Goal: Transaction & Acquisition: Register for event/course

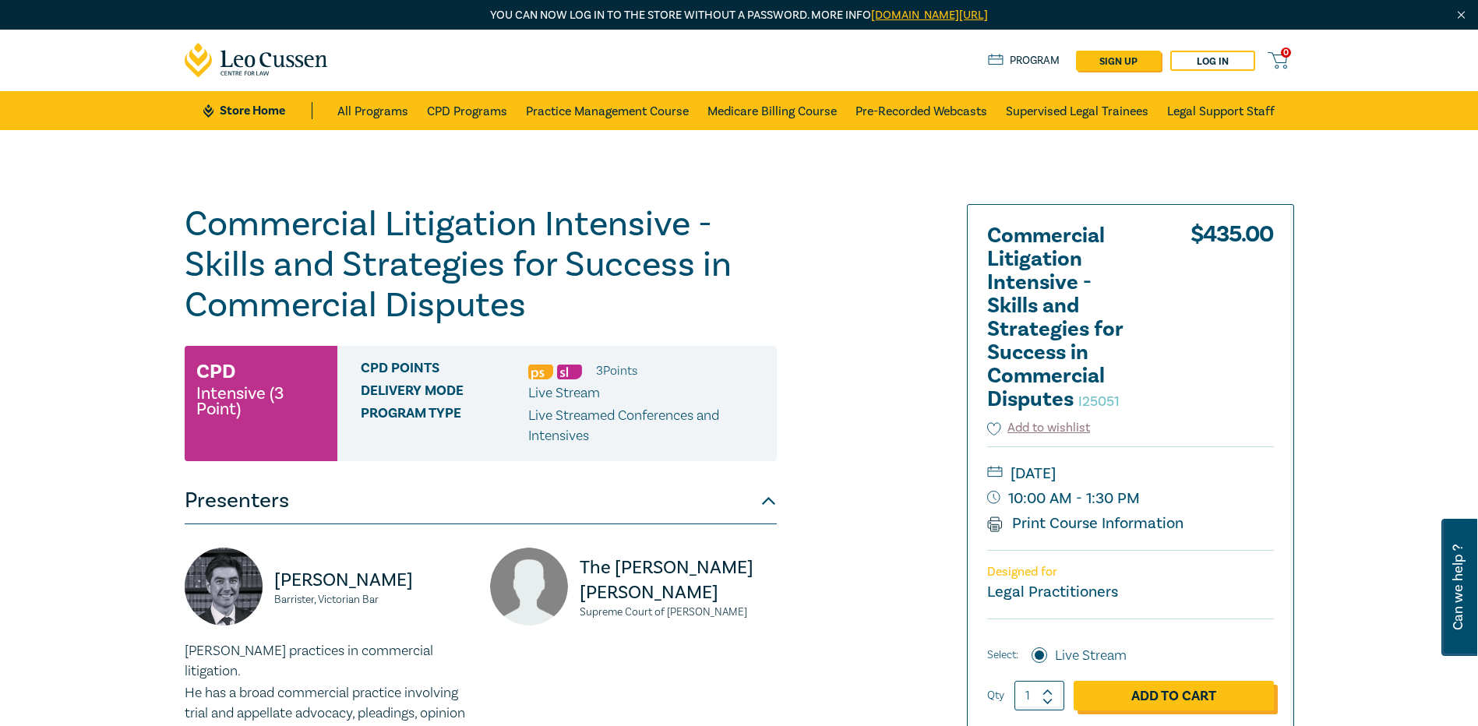
click at [1171, 698] on link "Add to Cart" at bounding box center [1173, 696] width 200 height 30
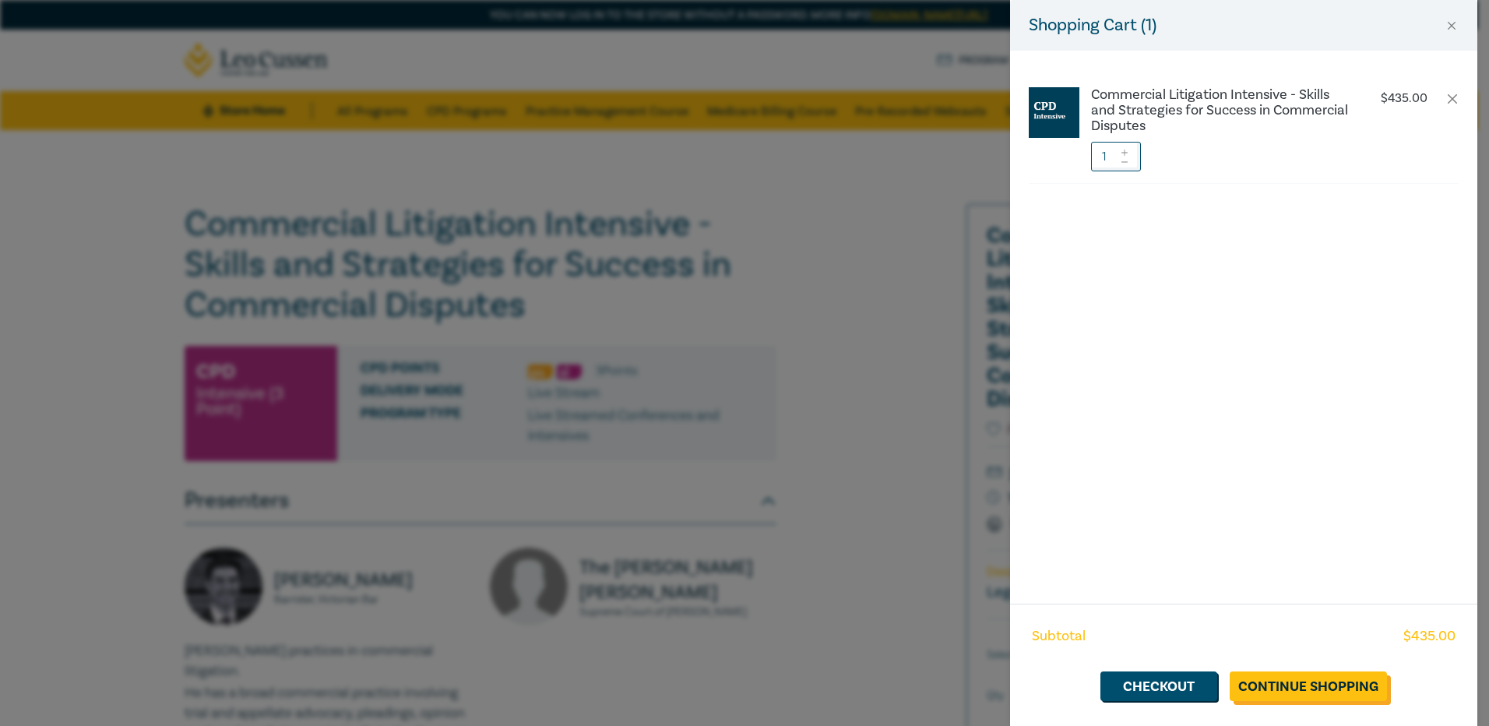
click at [1293, 686] on link "Continue Shopping" at bounding box center [1308, 686] width 157 height 30
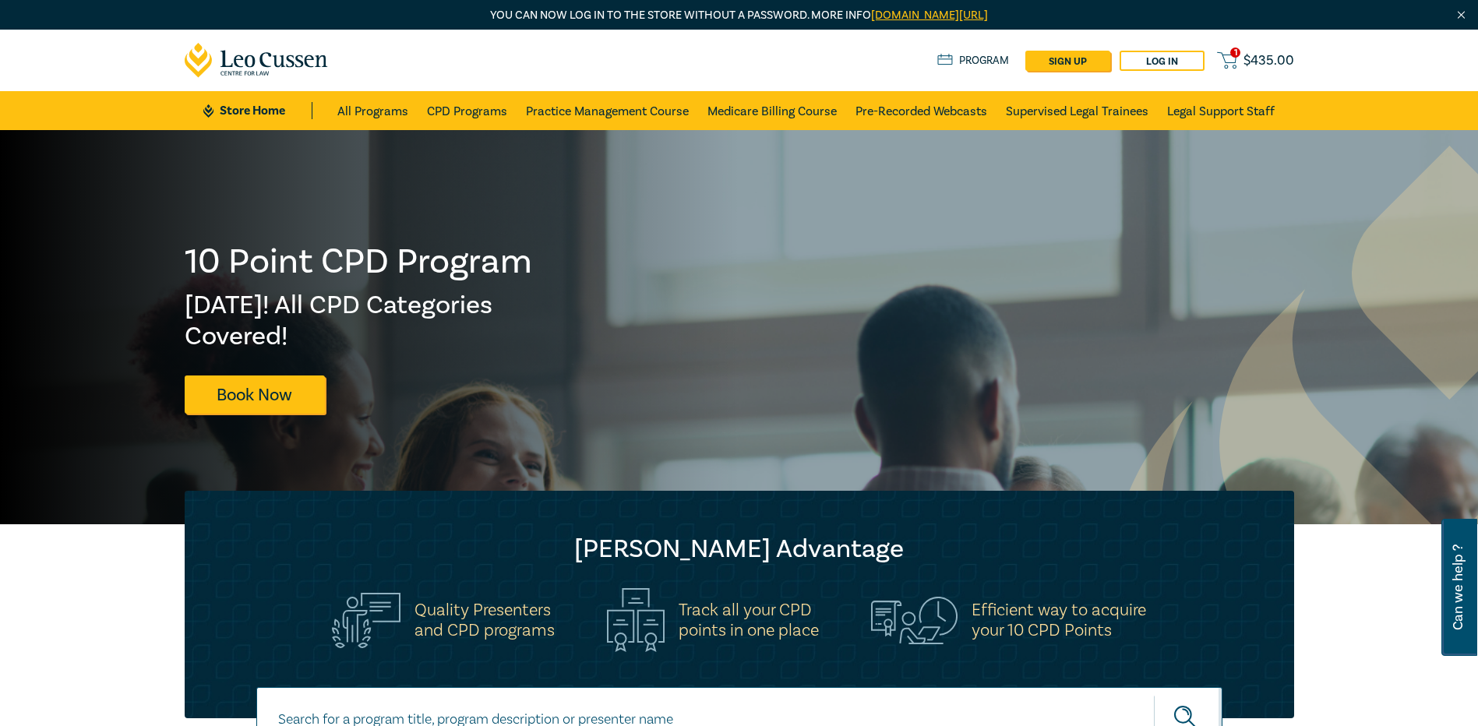
click at [1260, 58] on span "$ 435.00" at bounding box center [1268, 60] width 51 height 17
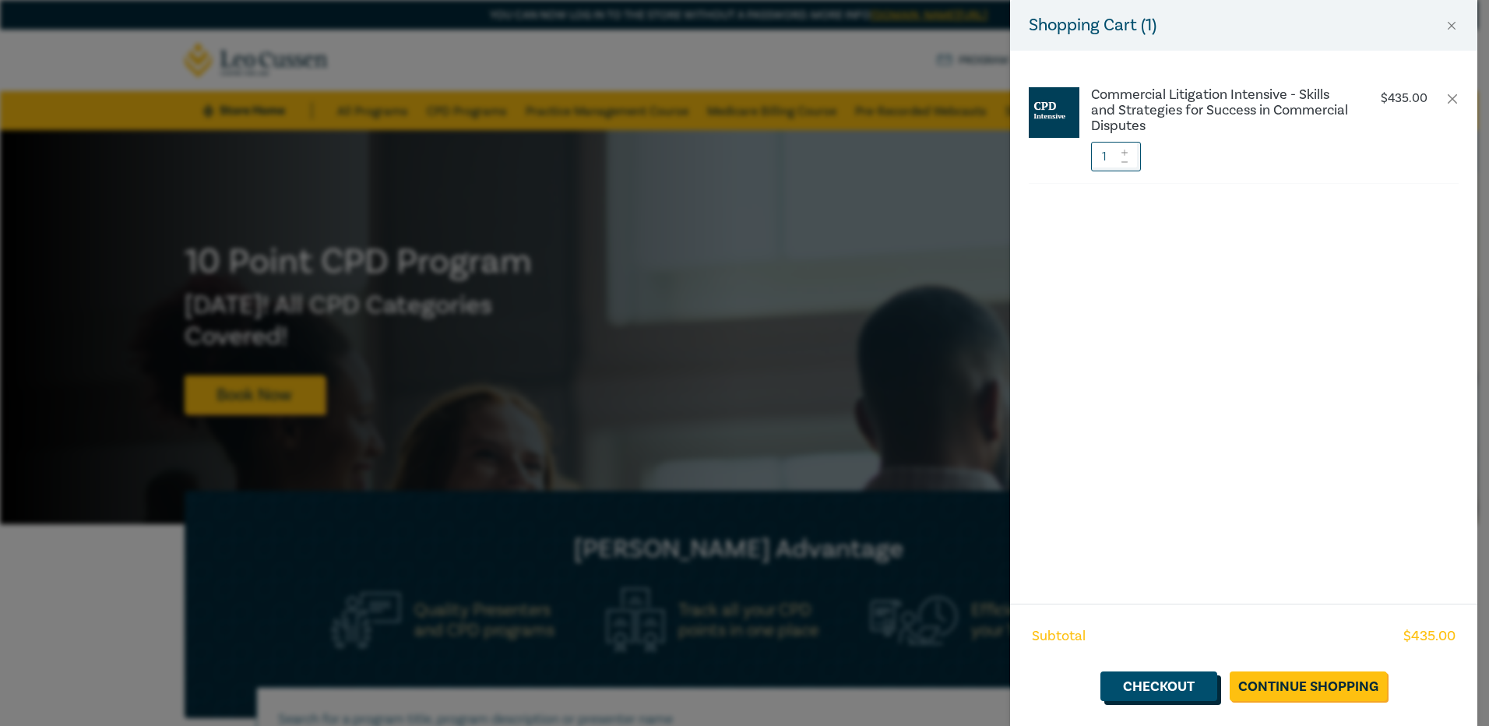
click at [1171, 685] on link "Checkout" at bounding box center [1159, 686] width 117 height 30
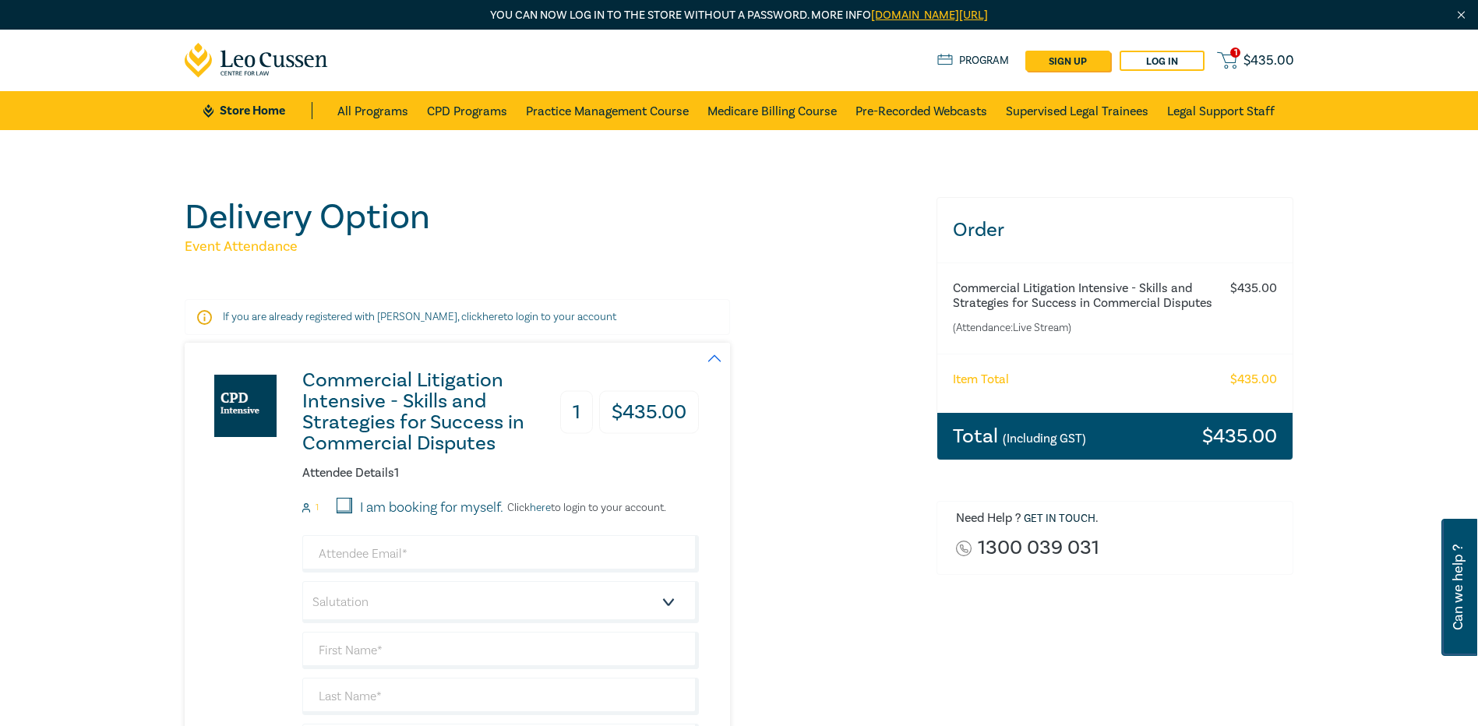
click at [1242, 57] on link "1 $ 435.00" at bounding box center [1255, 60] width 76 height 19
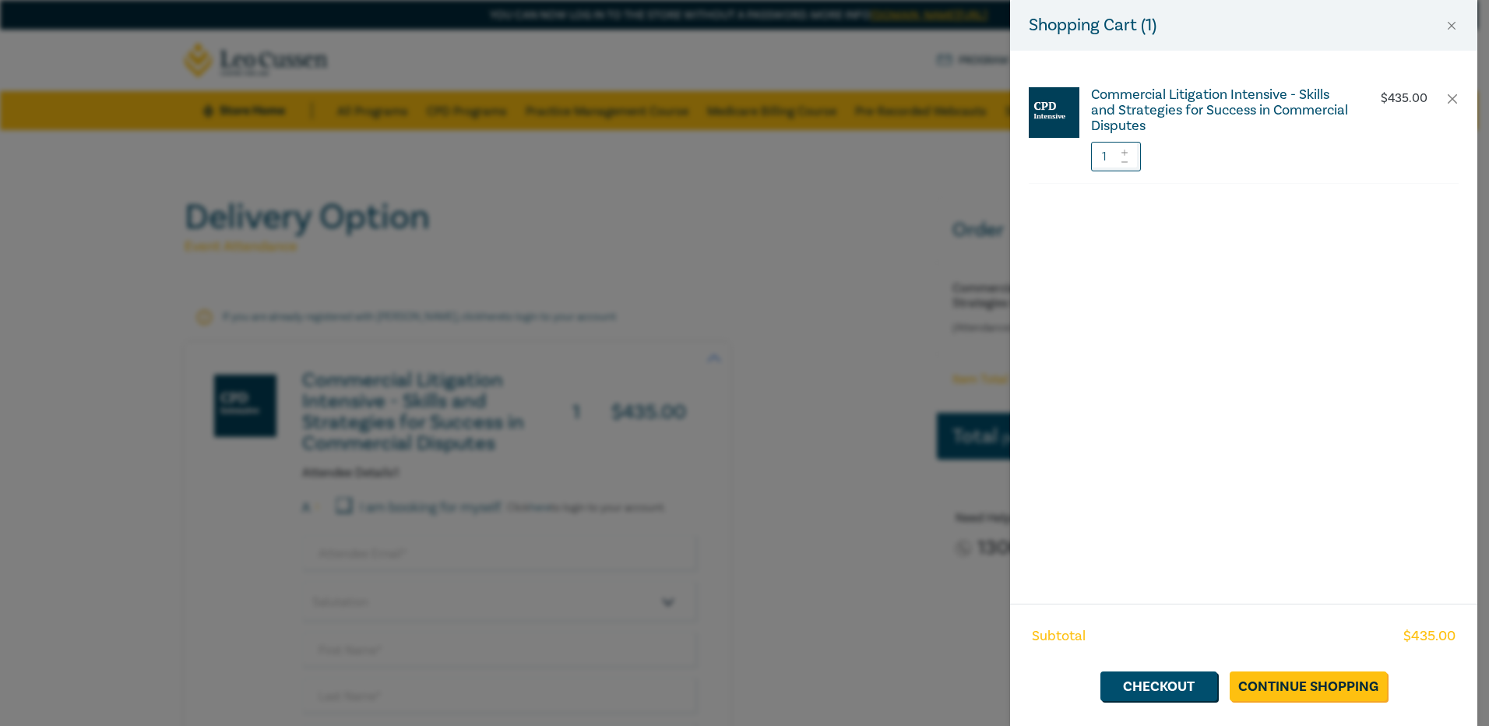
click at [1191, 106] on h6 "Commercial Litigation Intensive - Skills and Strategies for Success in Commerci…" at bounding box center [1220, 110] width 259 height 47
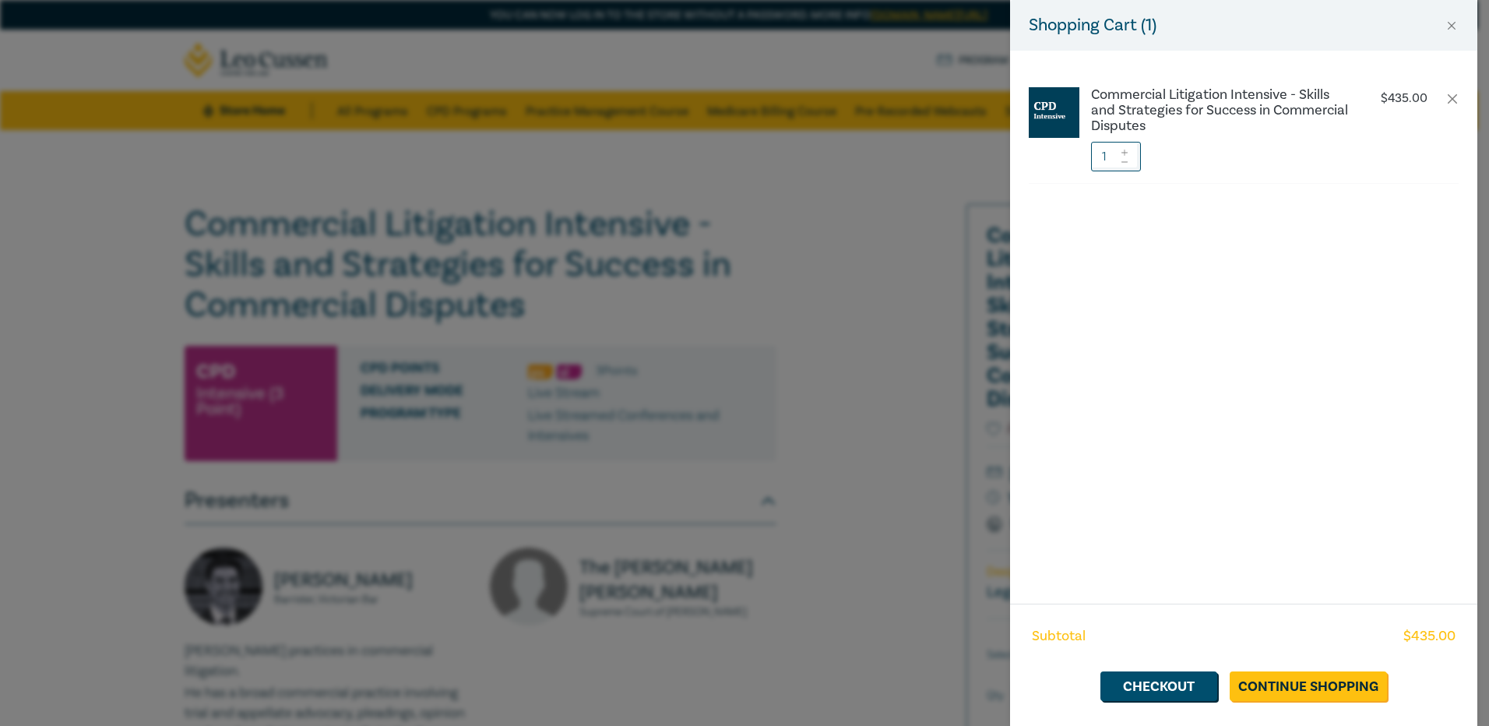
click at [937, 346] on div "Shopping Cart ( 1 ) Commercial Litigation Intensive - Skills and Strategies for…" at bounding box center [744, 363] width 1489 height 726
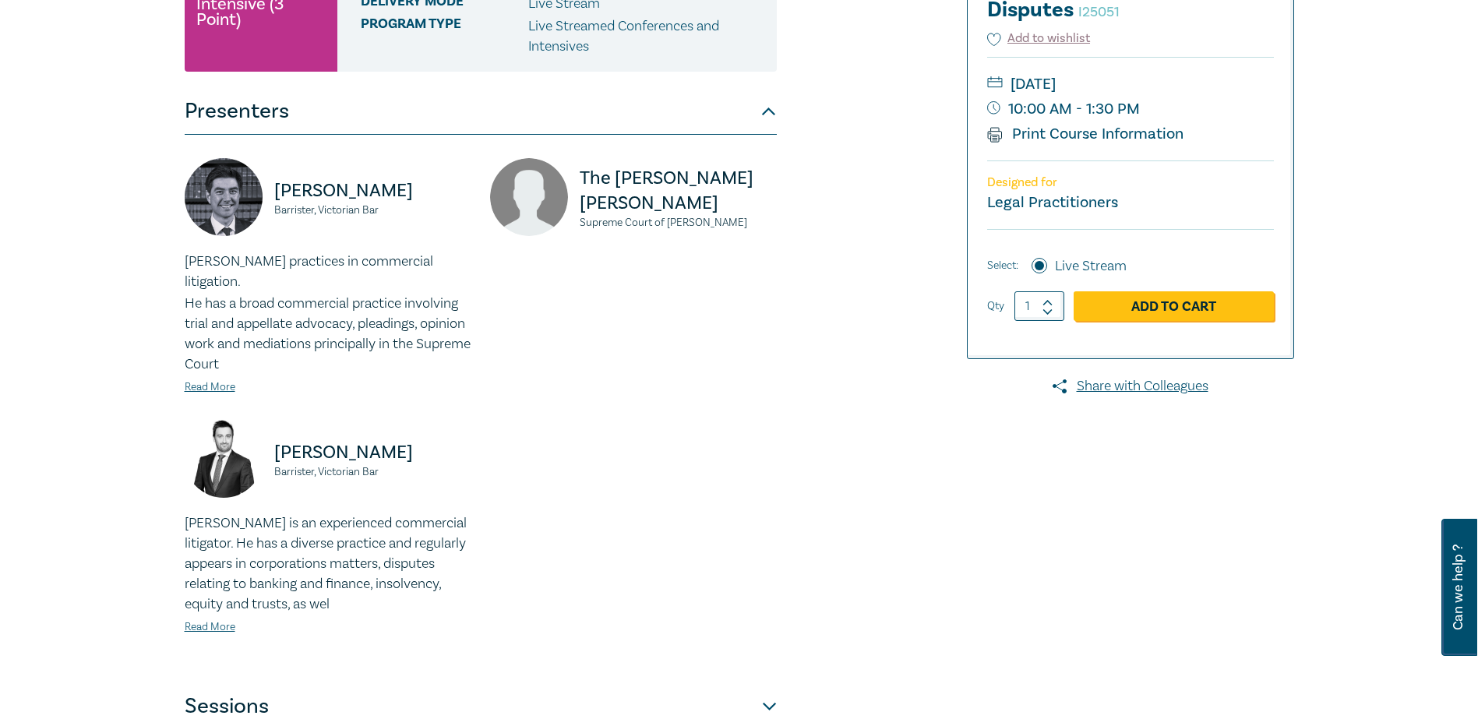
scroll to position [779, 0]
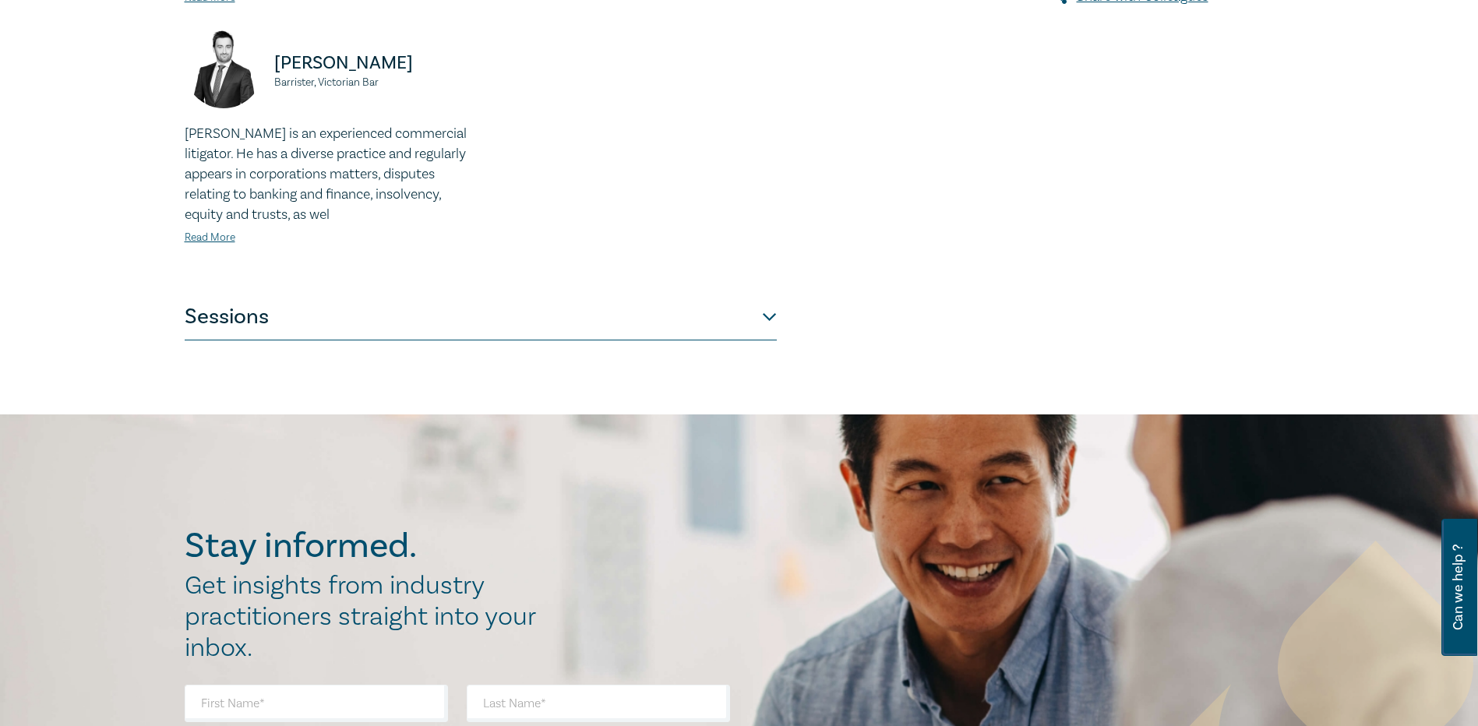
click at [231, 301] on button "Sessions" at bounding box center [481, 317] width 592 height 47
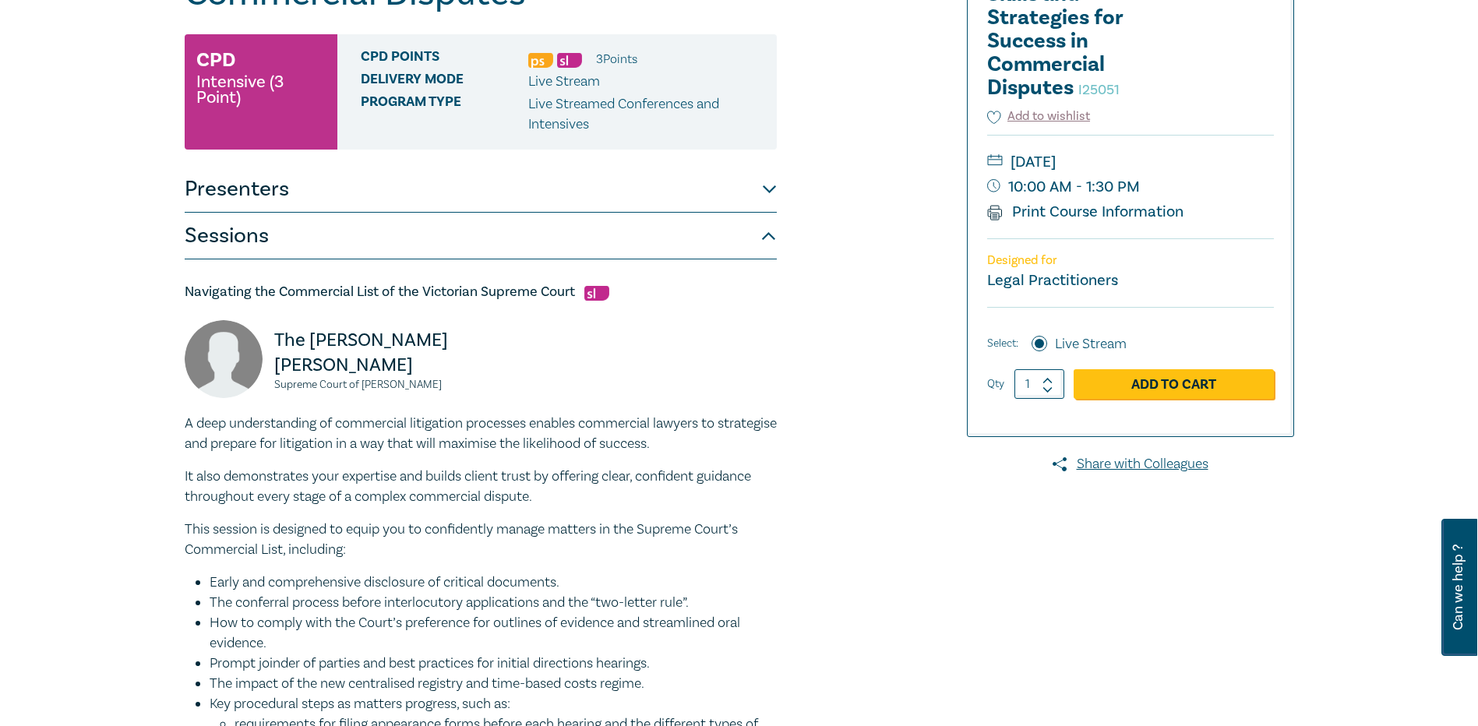
scroll to position [0, 0]
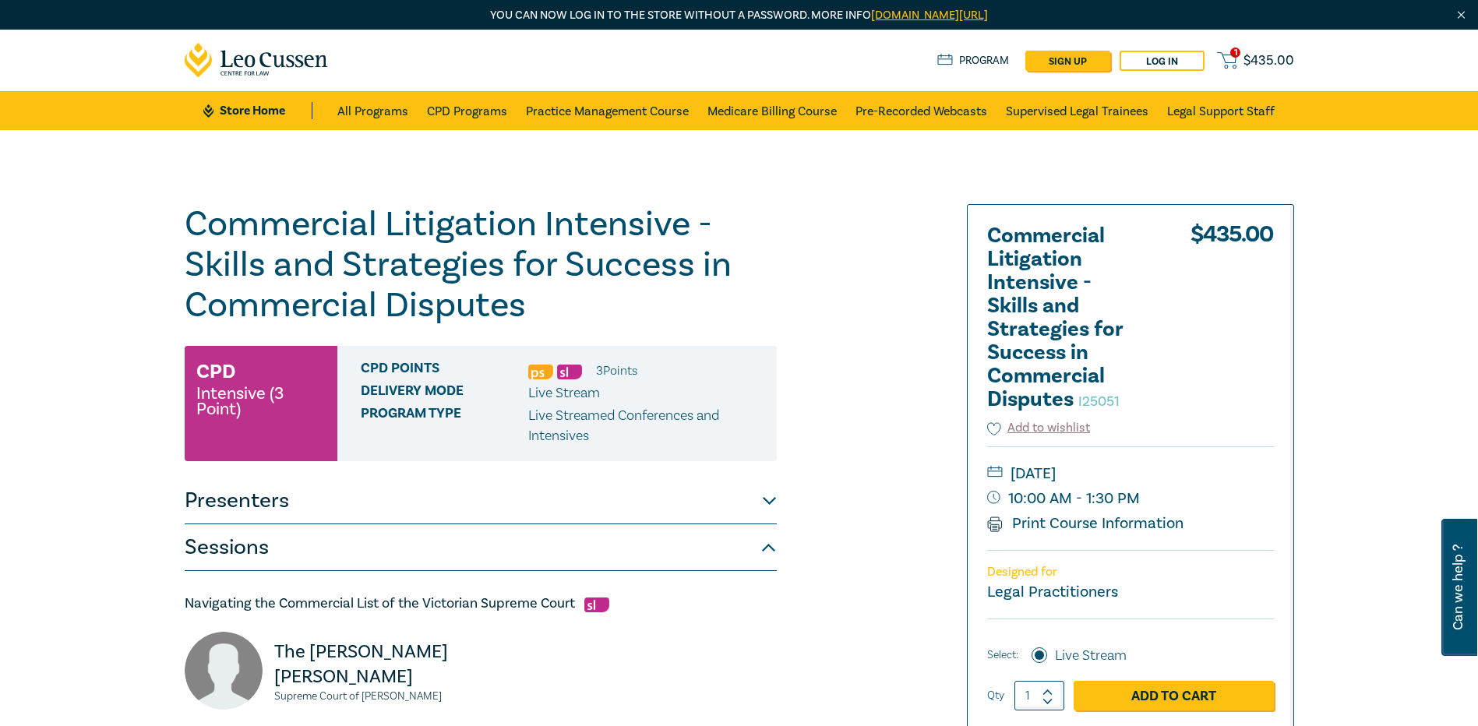
click at [1242, 63] on link "1 $ 435.00" at bounding box center [1255, 60] width 76 height 19
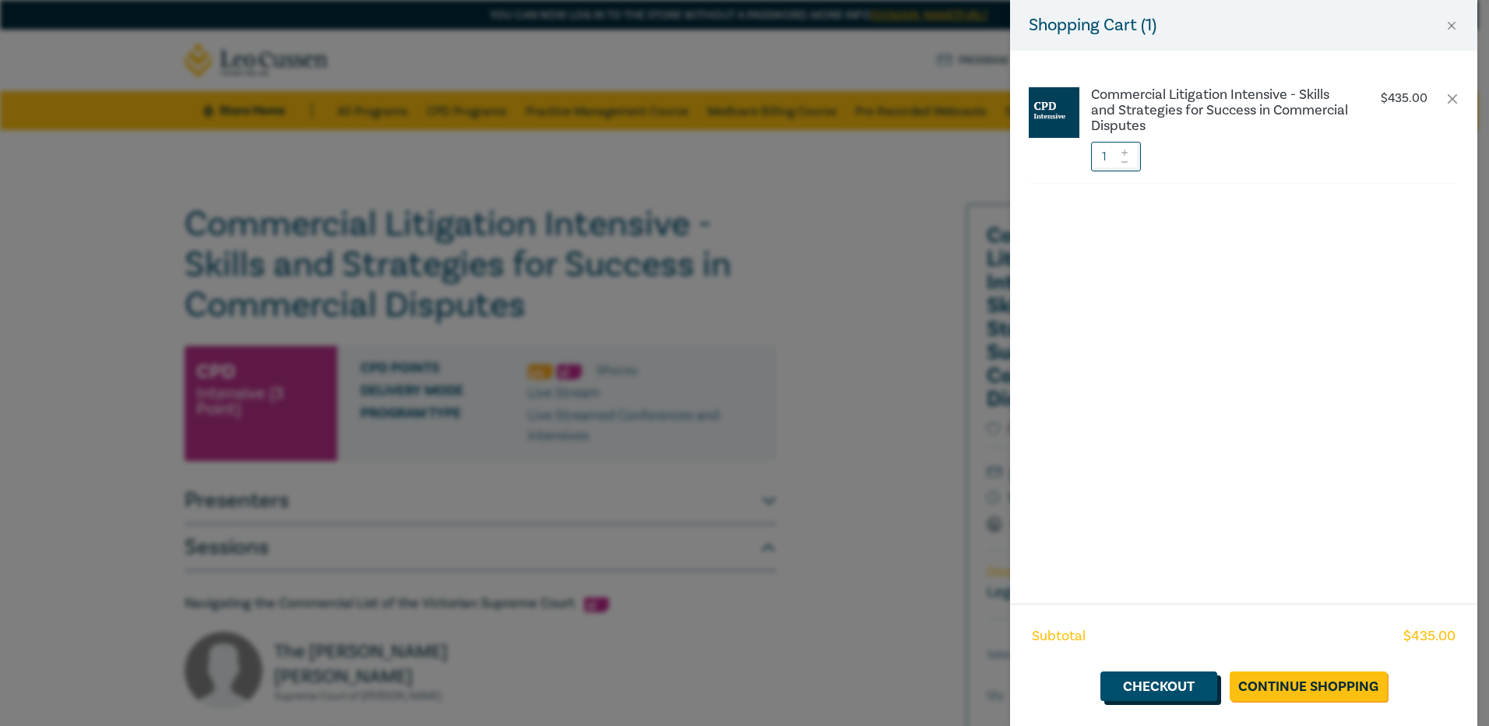
click at [1183, 691] on link "Checkout" at bounding box center [1159, 686] width 117 height 30
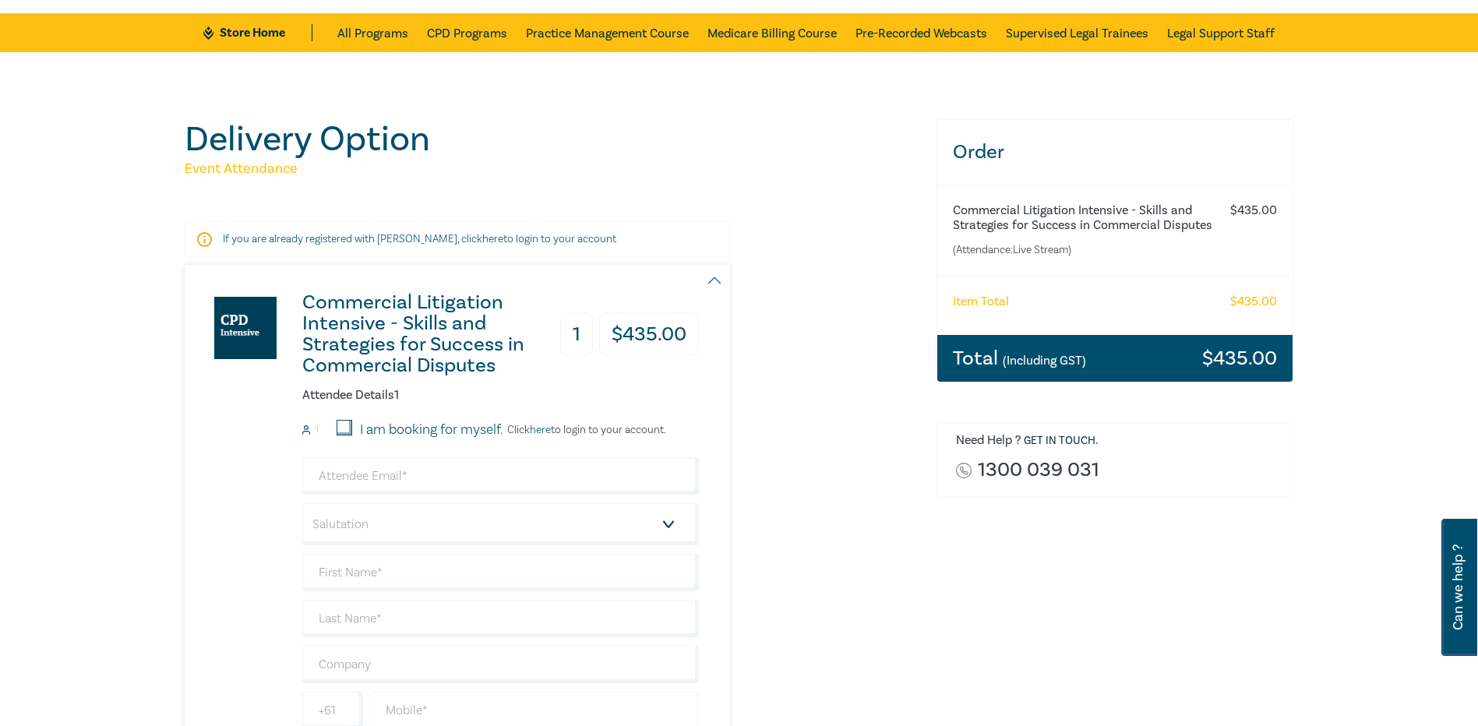
scroll to position [312, 0]
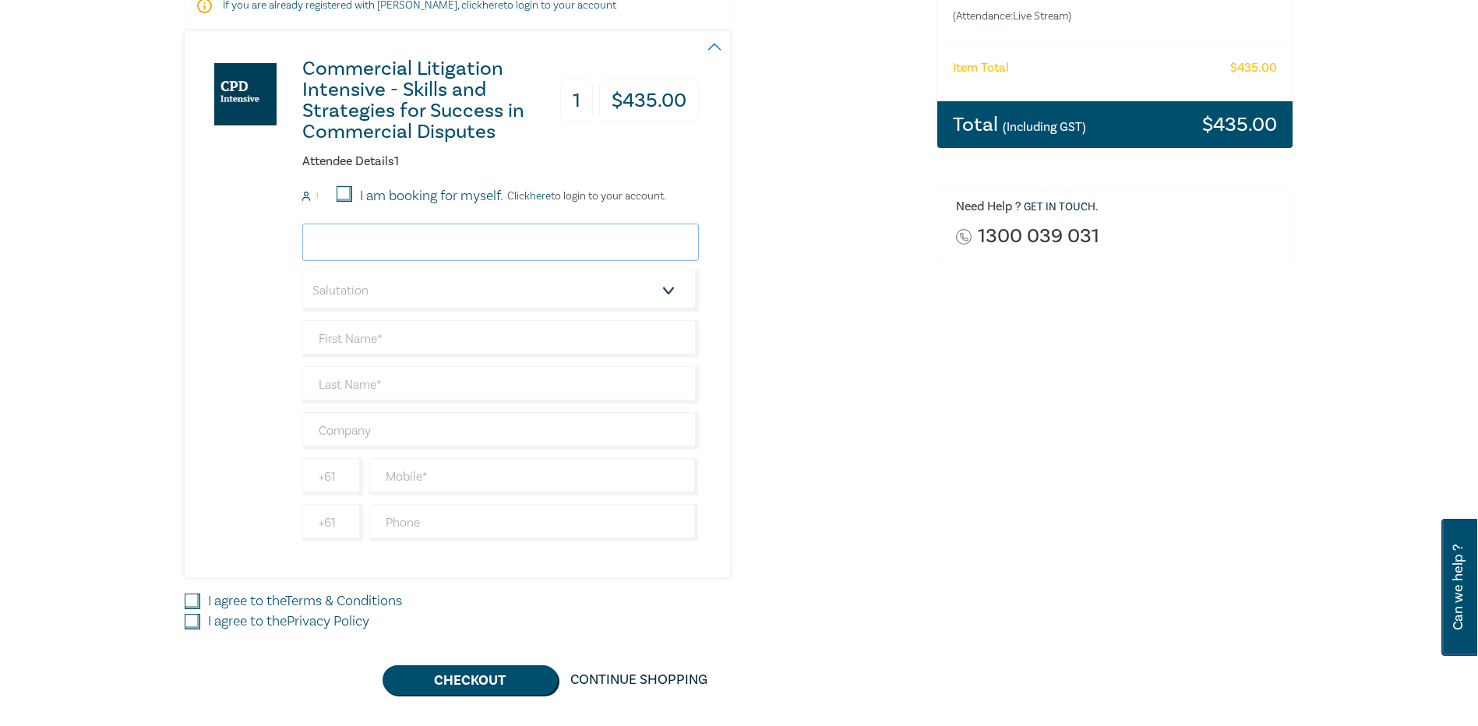
click at [326, 241] on input "email" at bounding box center [500, 242] width 396 height 37
type input "rhermans@mjhi.com.au"
click at [336, 291] on select "Salutation Mr. Mrs. Ms. Miss Dr. Prof. Other" at bounding box center [500, 290] width 396 height 42
select select "Mrs."
click at [302, 269] on select "Salutation Mr. Mrs. Ms. Miss Dr. Prof. Other" at bounding box center [500, 290] width 396 height 42
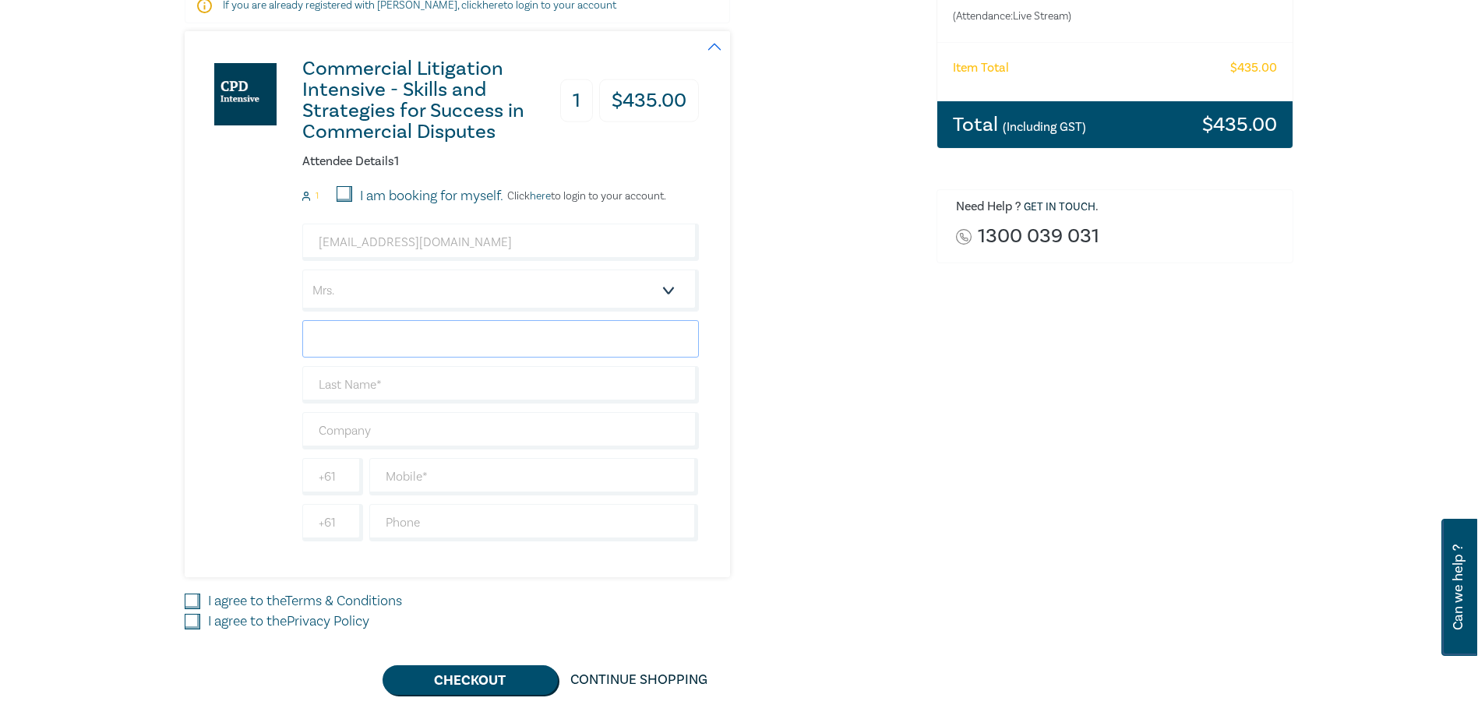
click at [368, 337] on input "text" at bounding box center [500, 338] width 396 height 37
type input "Rosemary"
click at [389, 389] on input "text" at bounding box center [500, 384] width 396 height 37
type input "Hermans"
click at [358, 432] on input "text" at bounding box center [500, 430] width 396 height 37
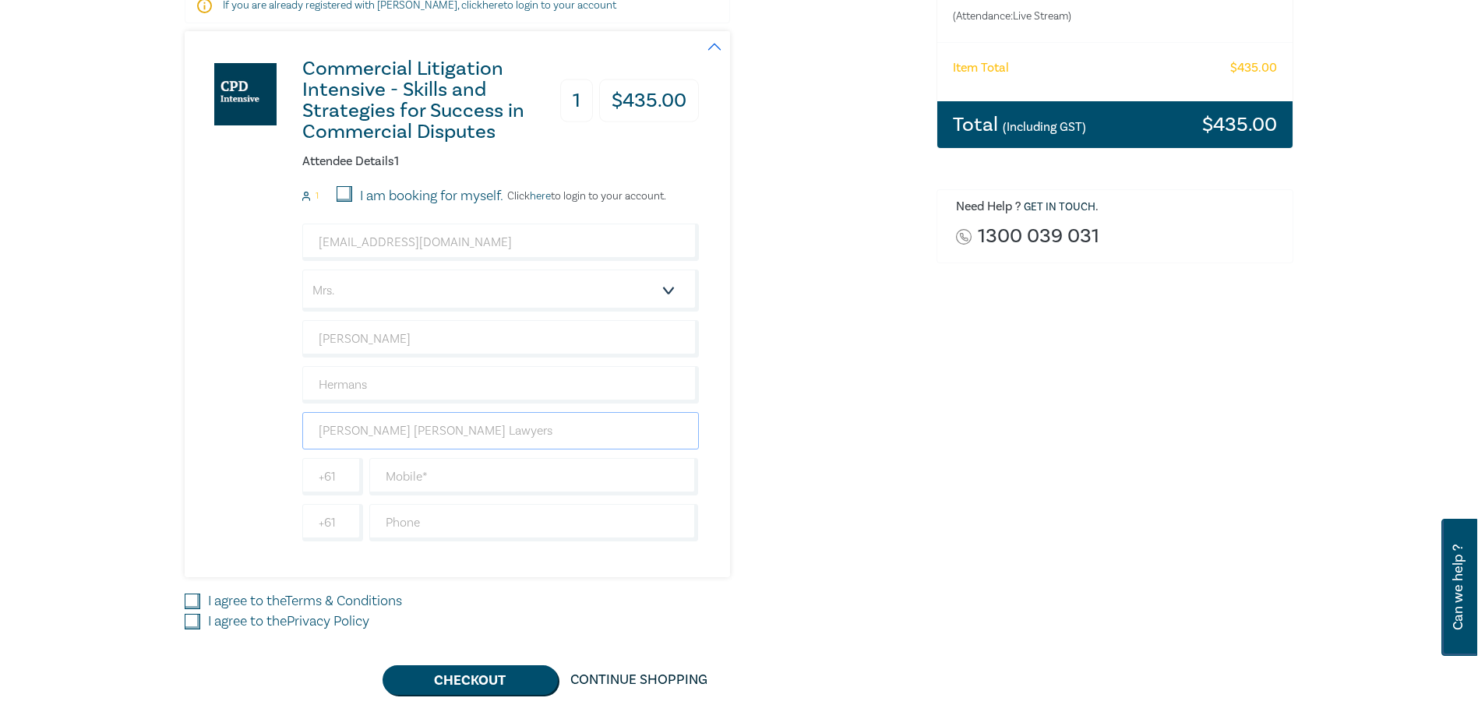
type input "[PERSON_NAME] [PERSON_NAME] Lawyers"
click at [217, 481] on div "Commercial Litigation Intensive - Skills and Strategies for Success in Commerci…" at bounding box center [442, 304] width 514 height 546
click at [423, 480] on input "text" at bounding box center [533, 476] width 329 height 37
click at [463, 477] on input "text" at bounding box center [533, 476] width 329 height 37
click at [393, 472] on input "text" at bounding box center [533, 476] width 329 height 37
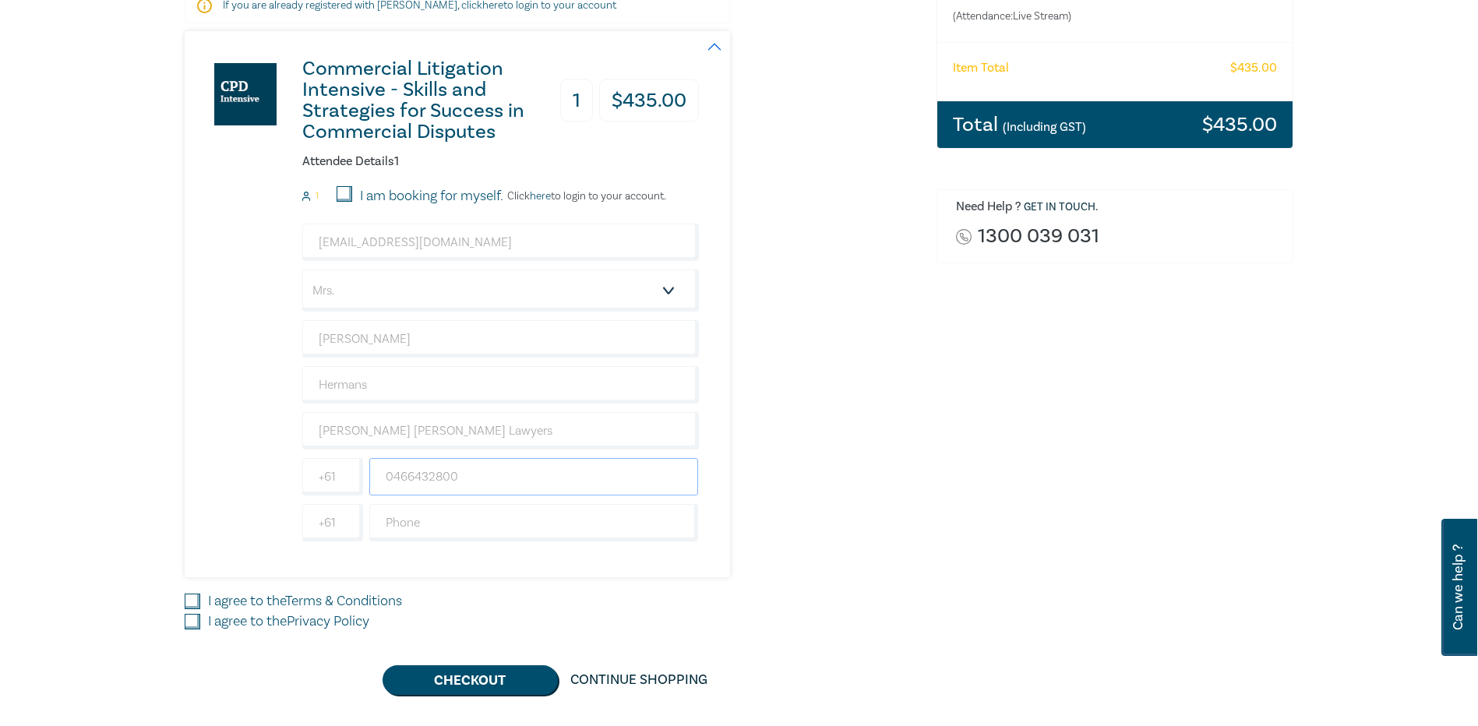
click at [393, 477] on input "0466432800" at bounding box center [533, 476] width 329 height 37
type input "466432800"
click at [198, 599] on input "I agree to the Terms & Conditions" at bounding box center [193, 602] width 16 height 16
checkbox input "true"
click at [191, 620] on input "I agree to the Privacy Policy" at bounding box center [193, 622] width 16 height 16
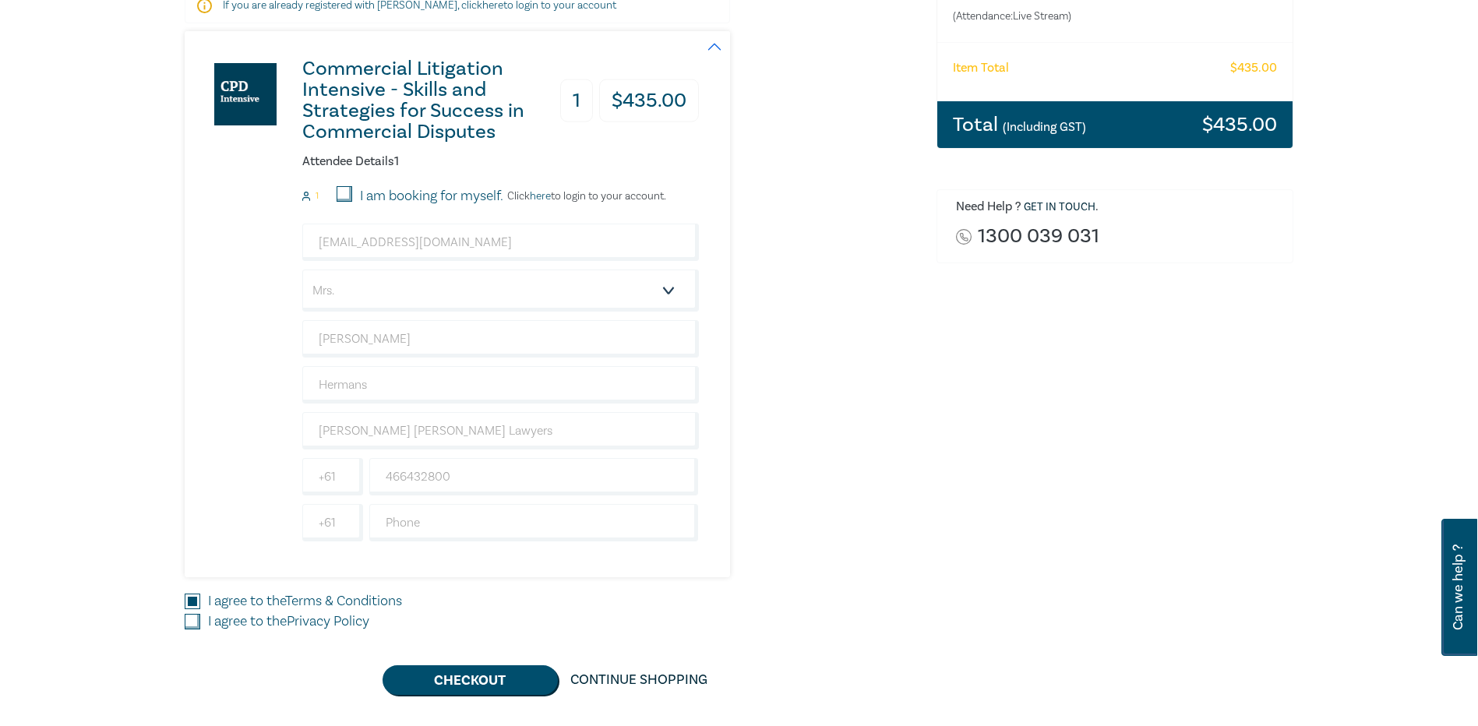
checkbox input "true"
click at [483, 686] on button "Checkout" at bounding box center [469, 680] width 175 height 30
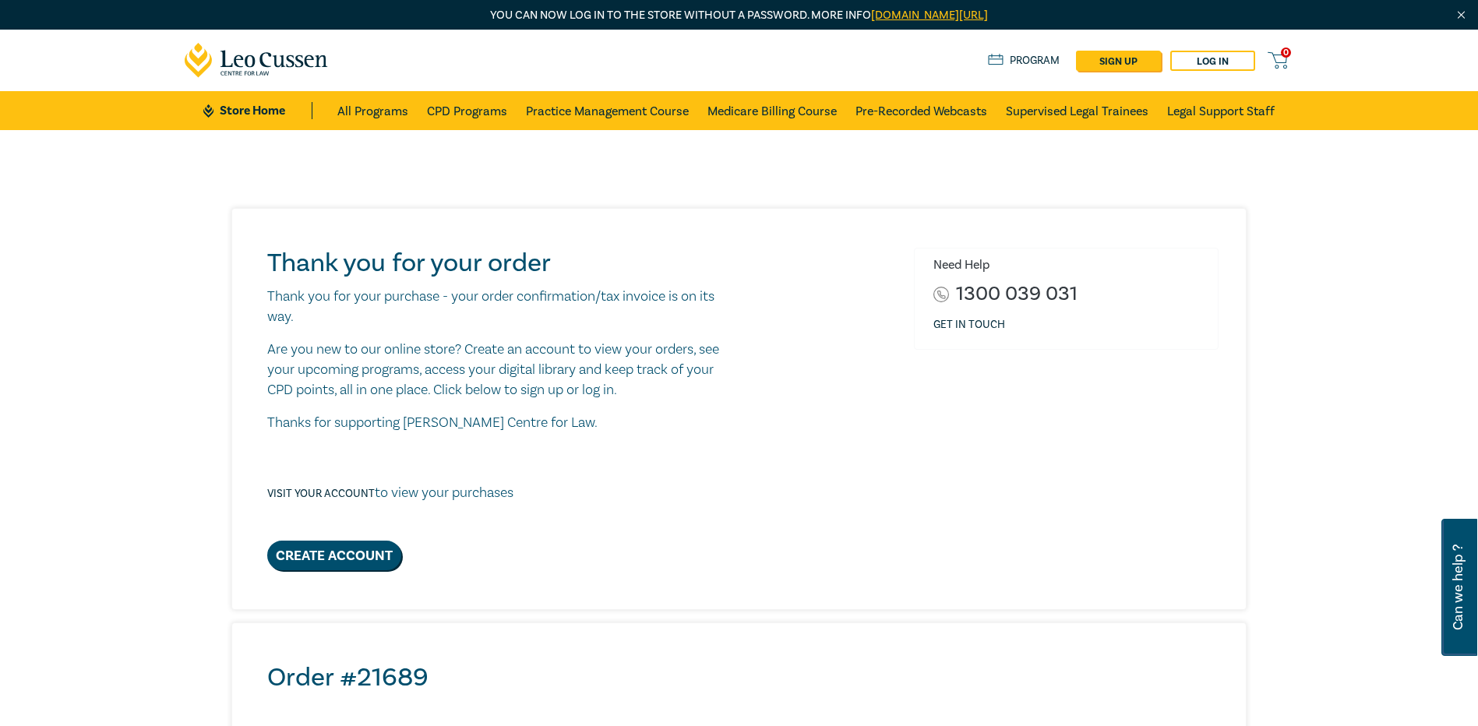
scroll to position [467, 0]
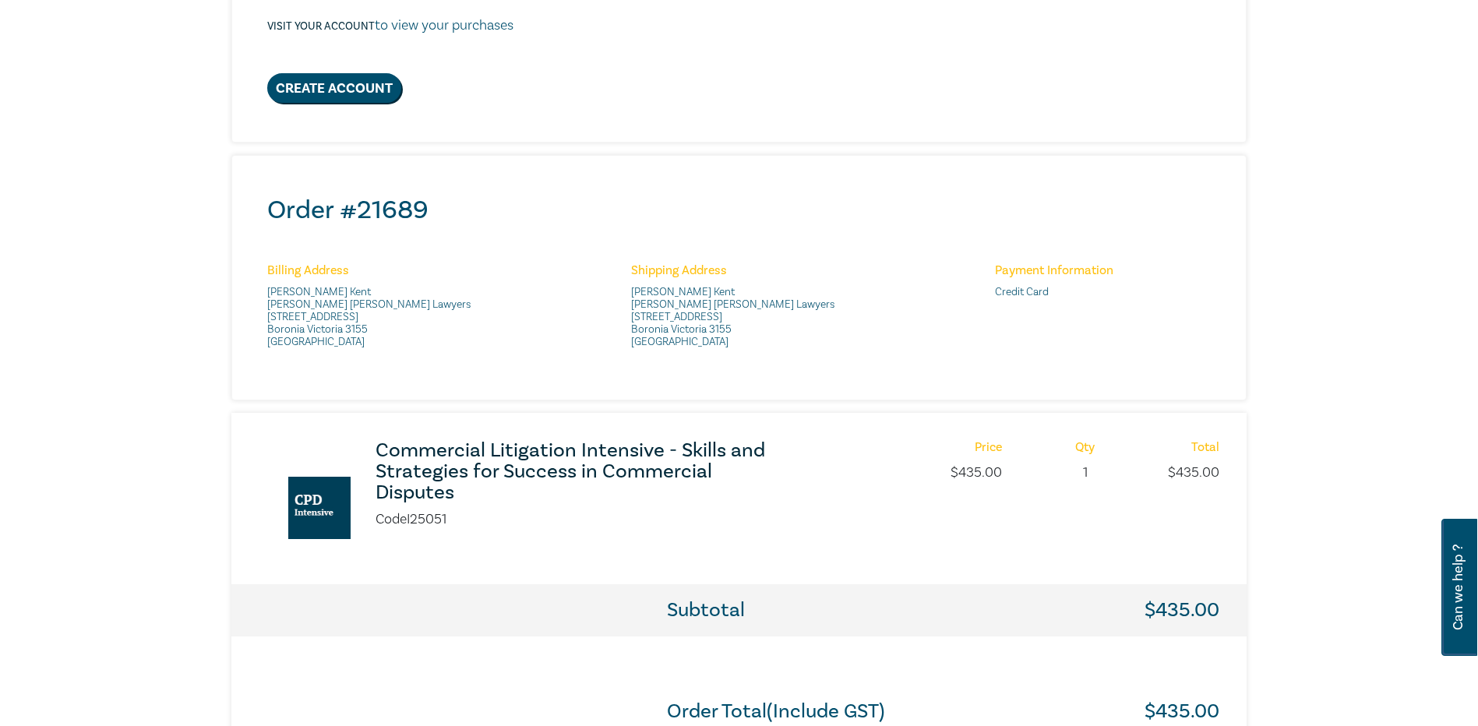
click at [455, 456] on h3 "Commercial Litigation Intensive - Skills and Strategies for Success in Commerci…" at bounding box center [581, 471] width 413 height 63
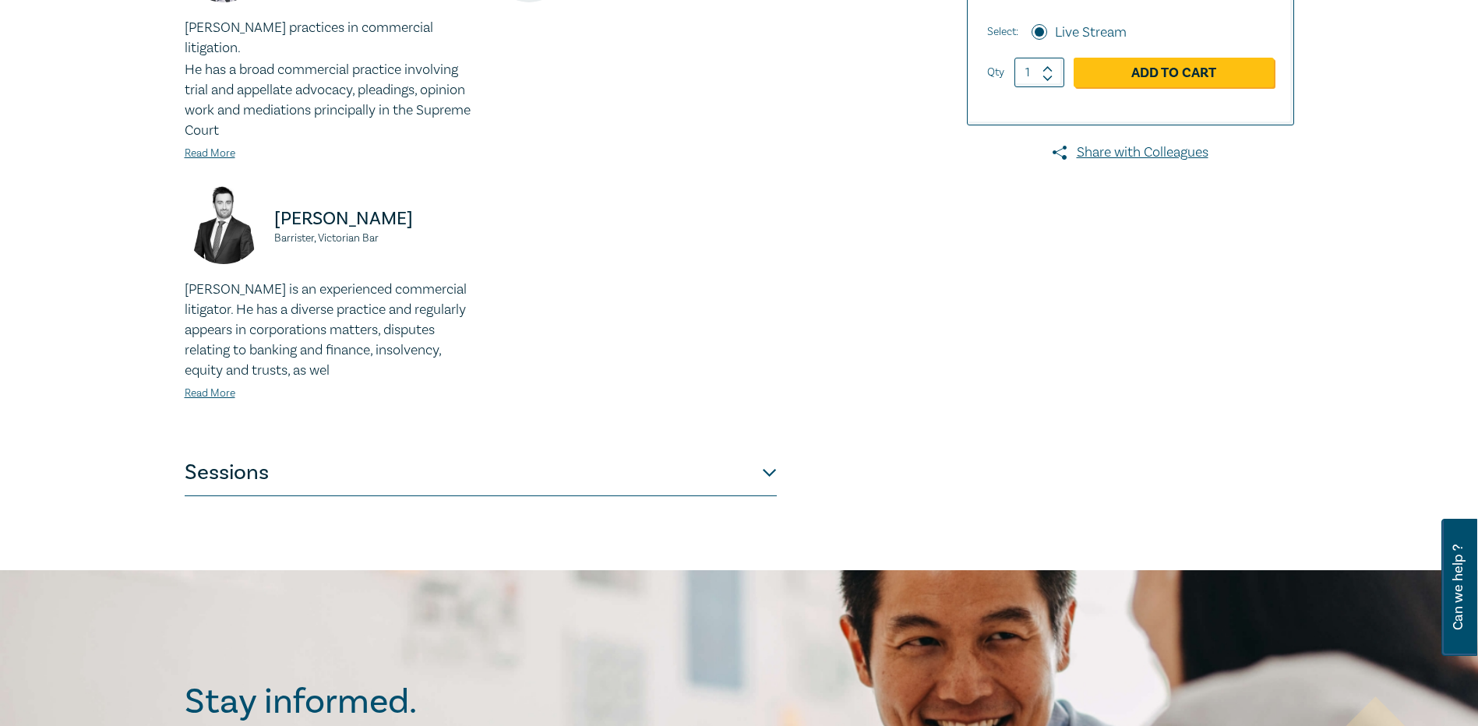
scroll to position [701, 0]
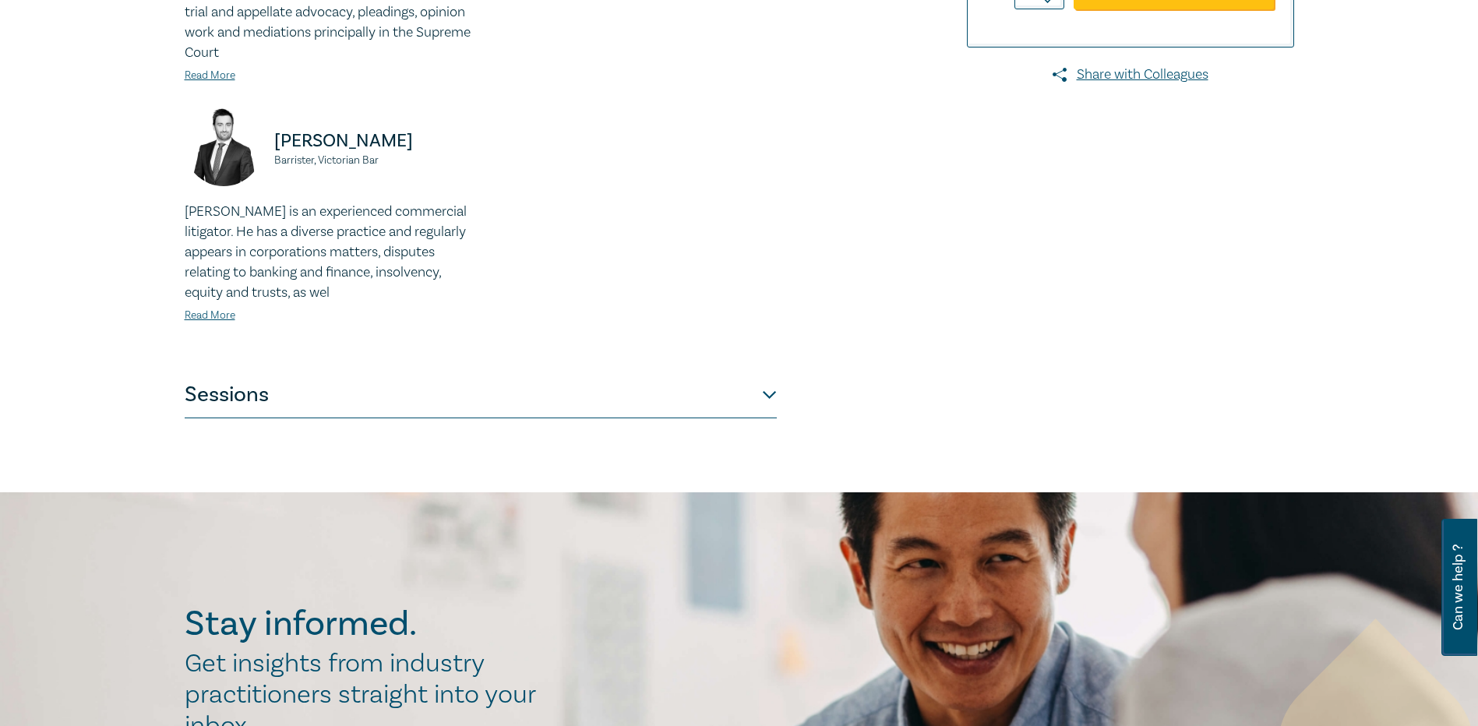
click at [200, 379] on button "Sessions" at bounding box center [481, 395] width 592 height 47
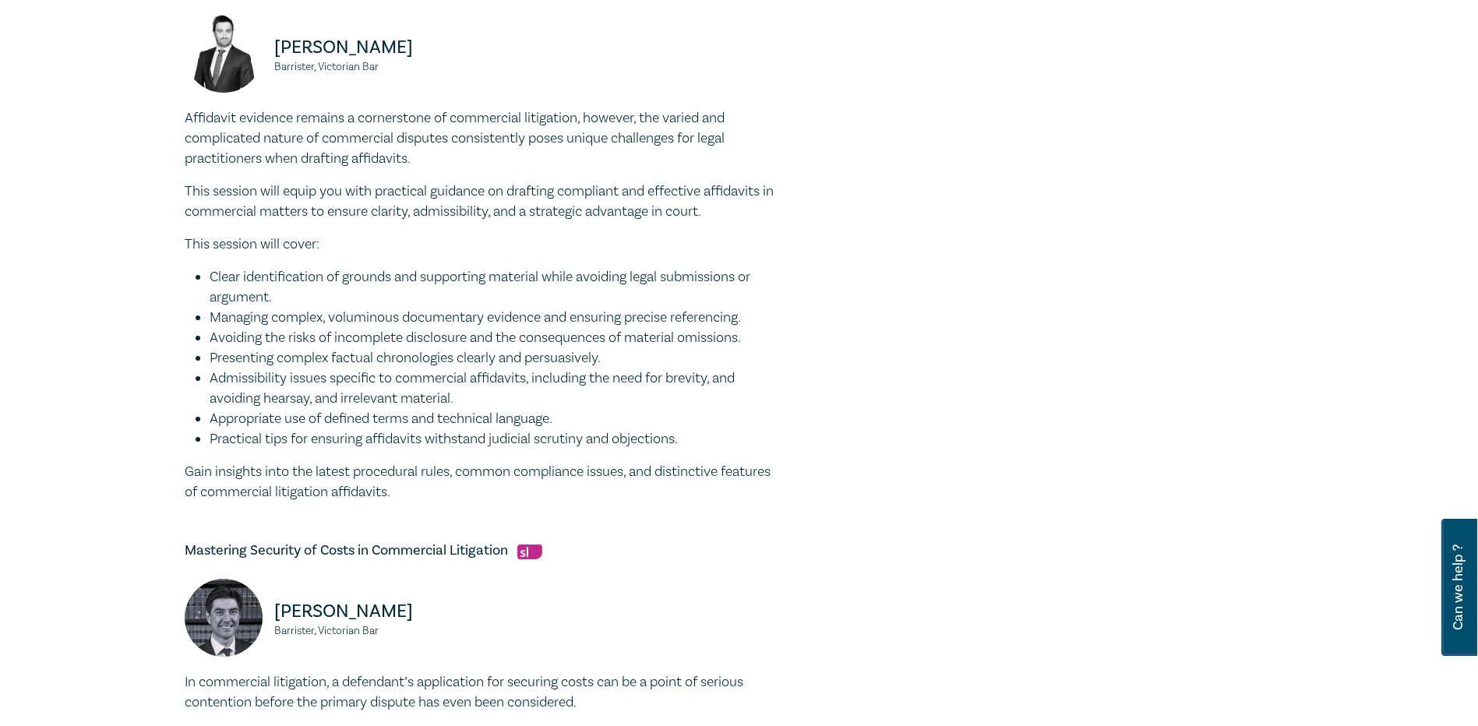
scroll to position [1324, 0]
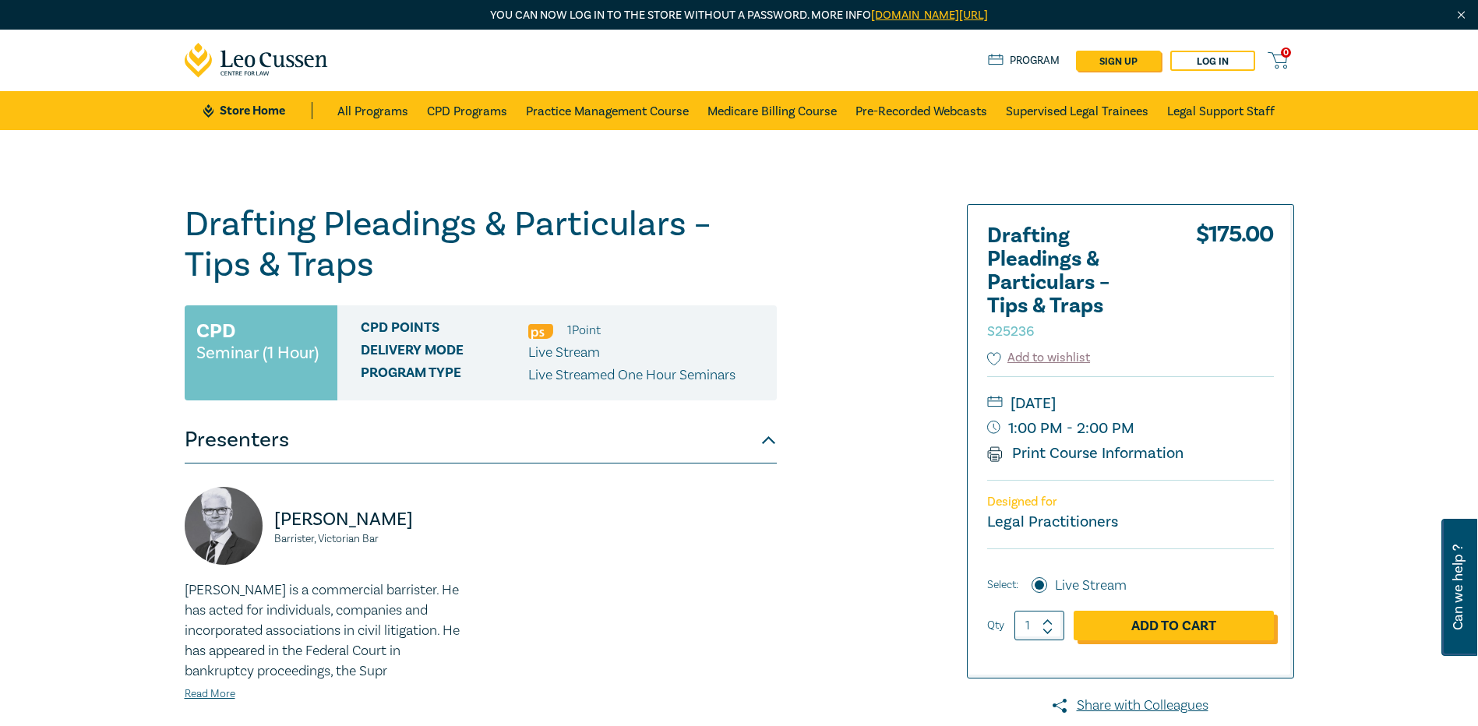
click at [1138, 622] on link "Add to Cart" at bounding box center [1173, 626] width 200 height 30
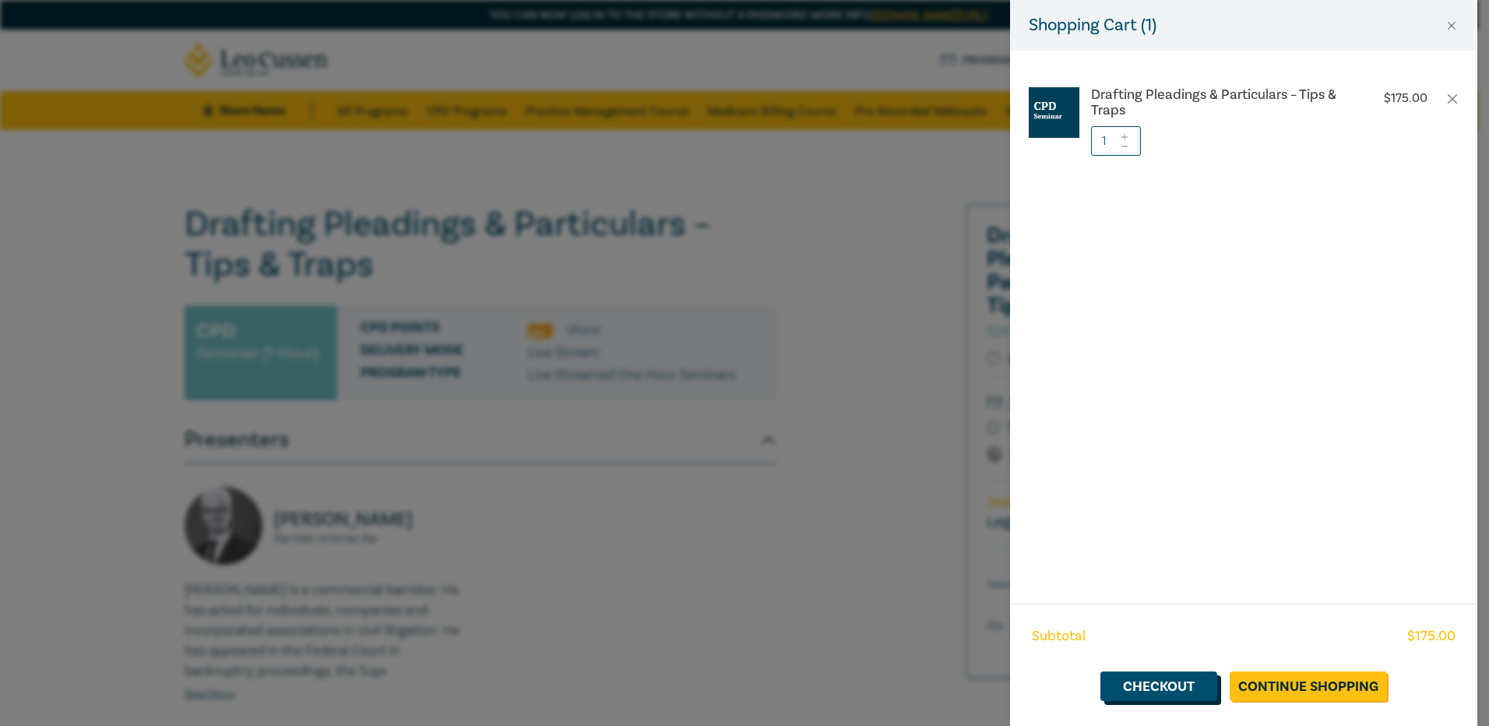
click at [1167, 689] on link "Checkout" at bounding box center [1159, 686] width 117 height 30
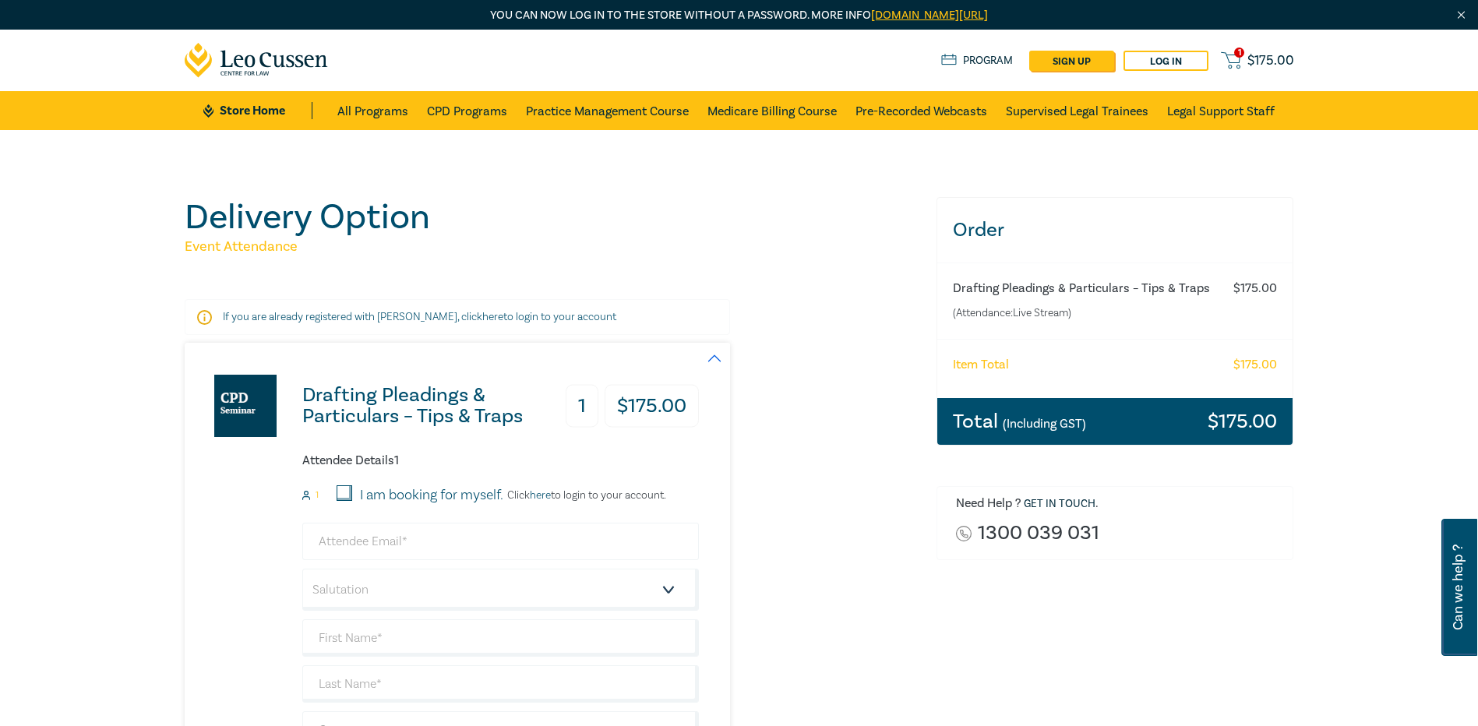
scroll to position [312, 0]
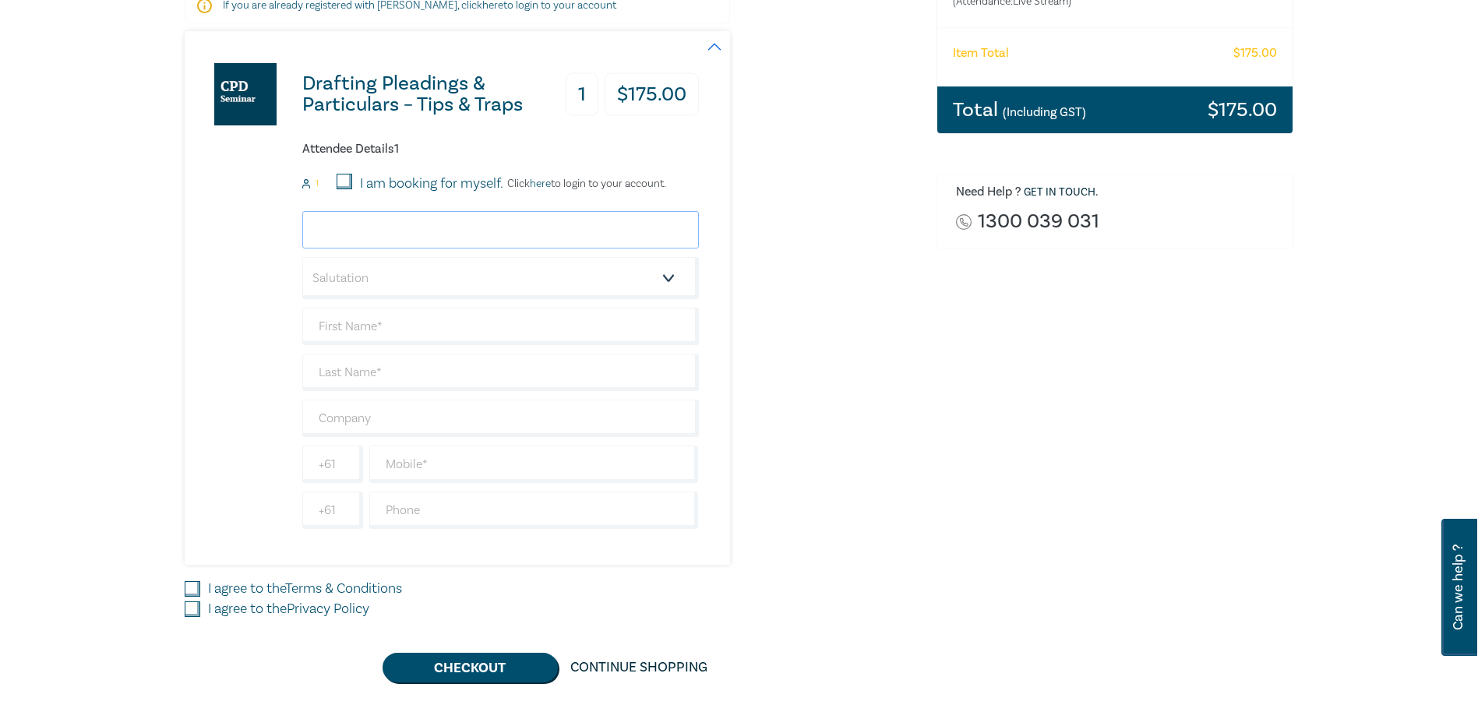
click at [336, 227] on input "email" at bounding box center [500, 229] width 396 height 37
type input "rhermans@mjhi.com.au"
type input "Rosemary"
type input "Hermans"
type input "[PERSON_NAME] [PERSON_NAME] Lawyers"
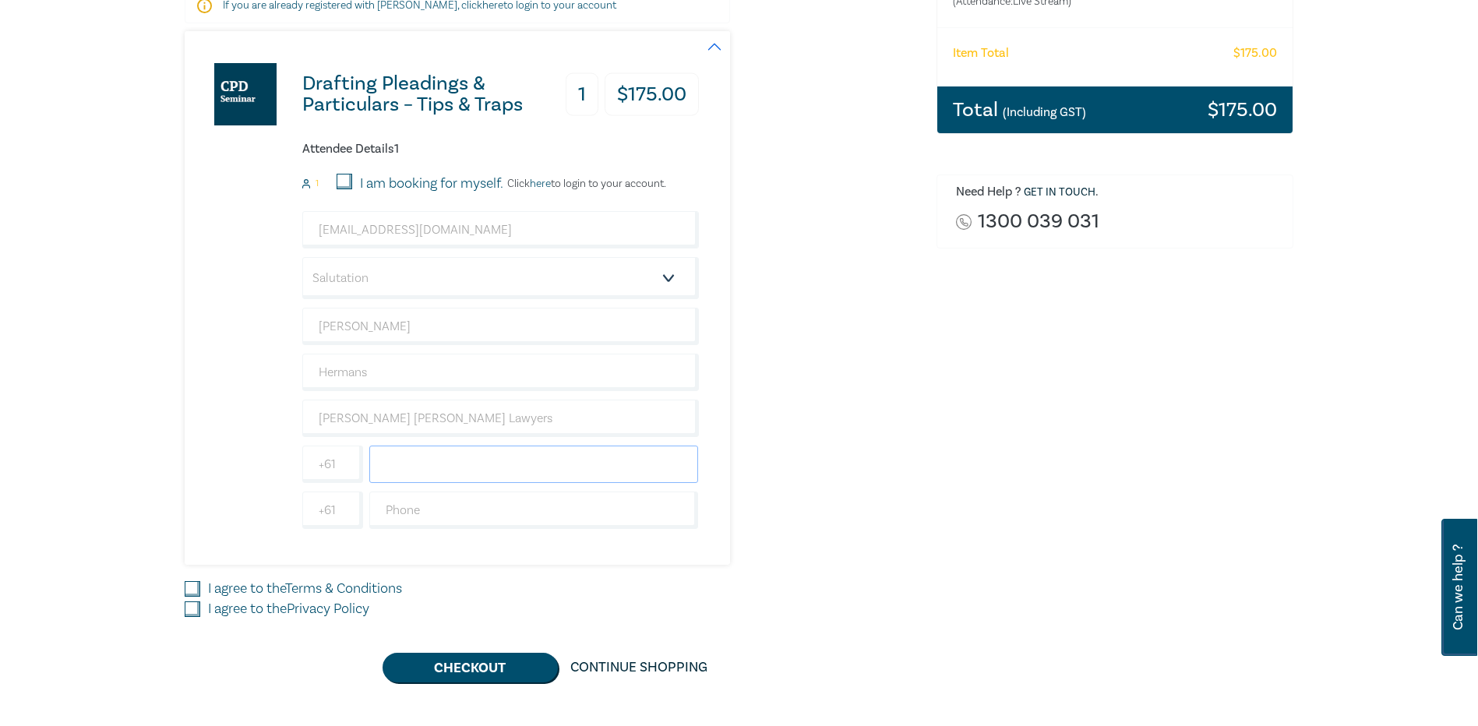
click at [411, 471] on input "text" at bounding box center [533, 464] width 329 height 37
click at [407, 458] on input "text" at bounding box center [533, 464] width 329 height 37
click at [394, 474] on input "text" at bounding box center [533, 464] width 329 height 37
click at [381, 467] on input "466 432 800" at bounding box center [533, 464] width 329 height 37
type input "466432800"
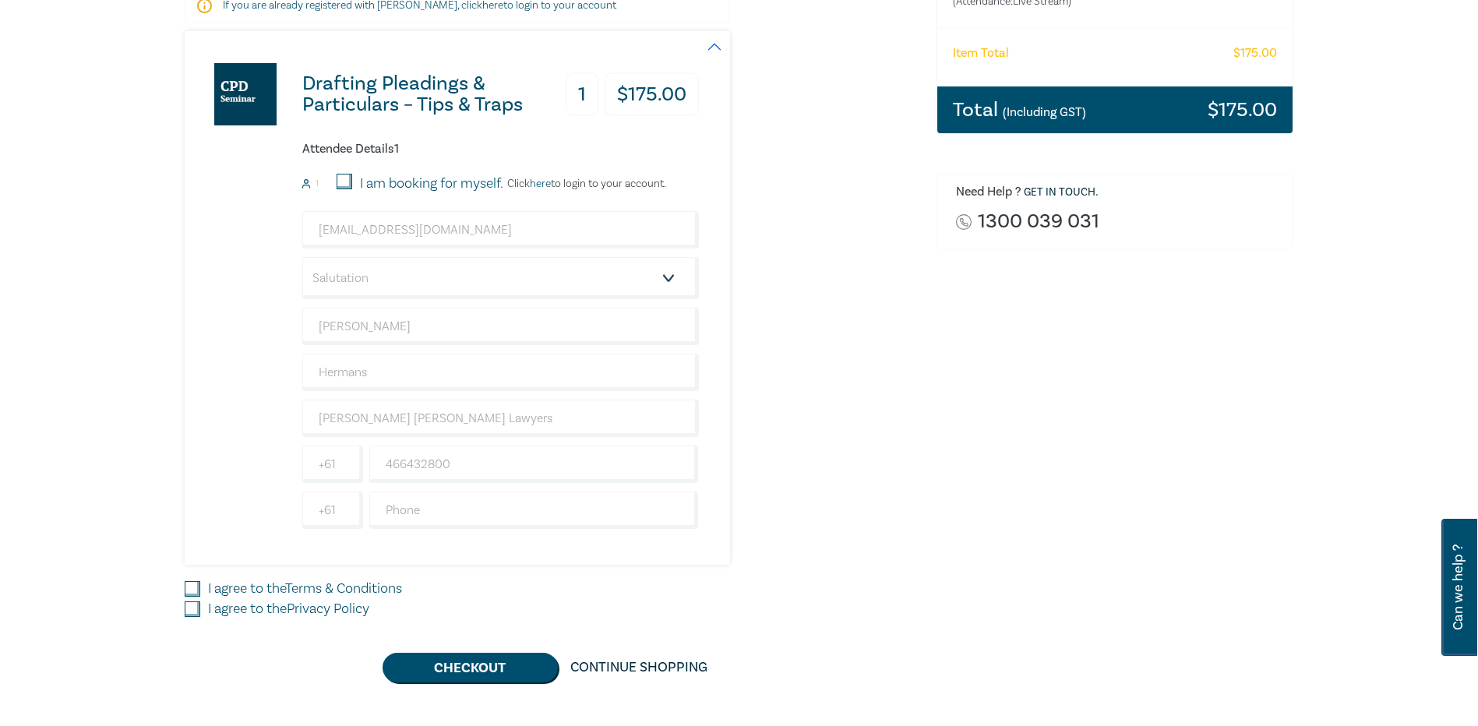
click at [188, 585] on input "I agree to the Terms & Conditions" at bounding box center [193, 589] width 16 height 16
checkbox input "true"
click at [191, 613] on input "I agree to the Privacy Policy" at bounding box center [193, 609] width 16 height 16
checkbox input "true"
click at [437, 662] on button "Checkout" at bounding box center [469, 668] width 175 height 30
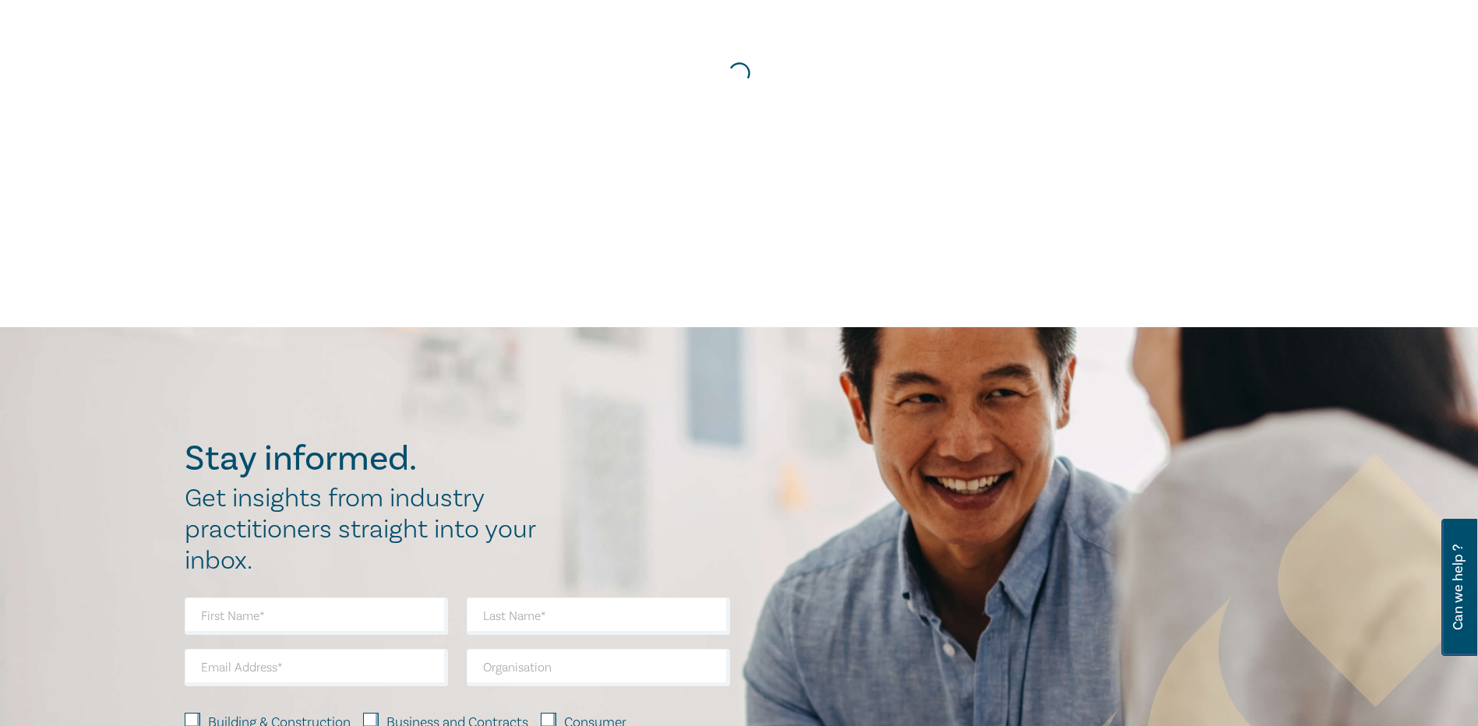
scroll to position [0, 0]
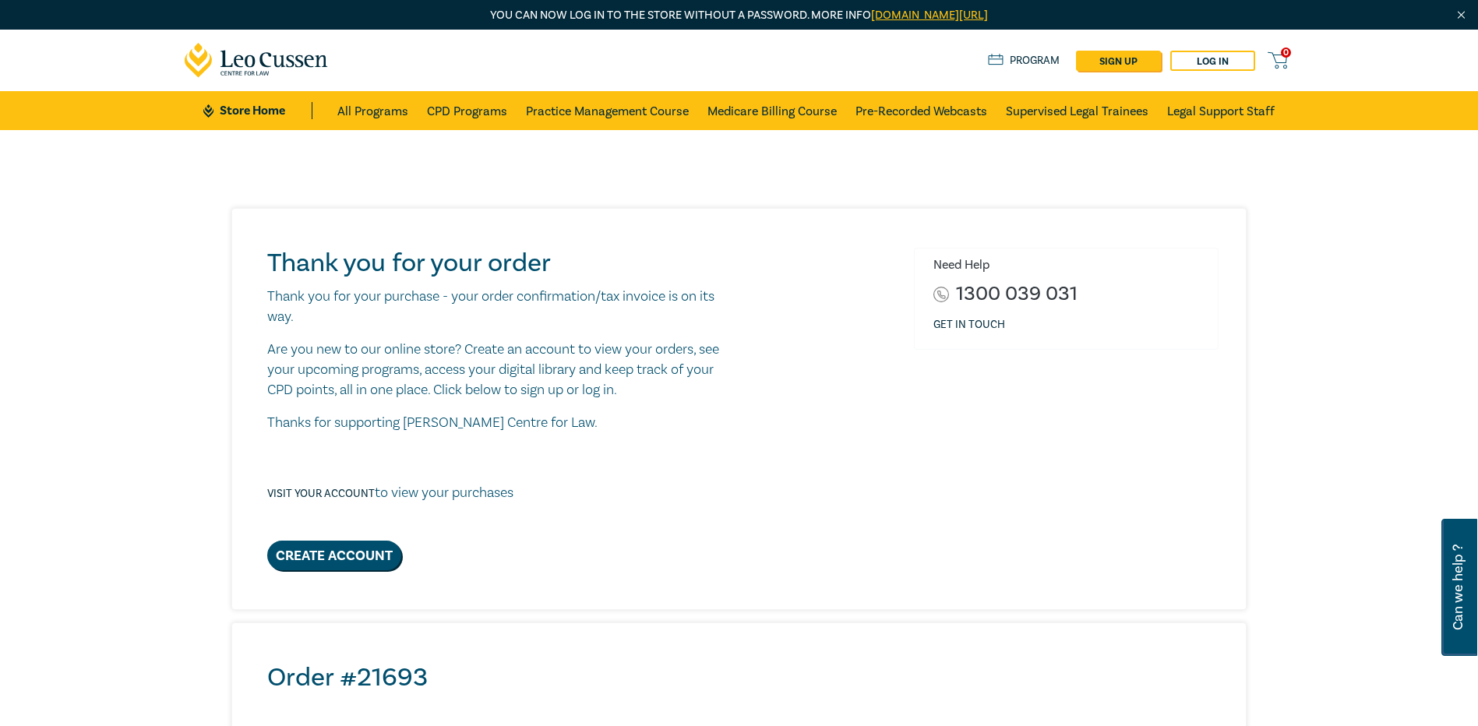
scroll to position [467, 0]
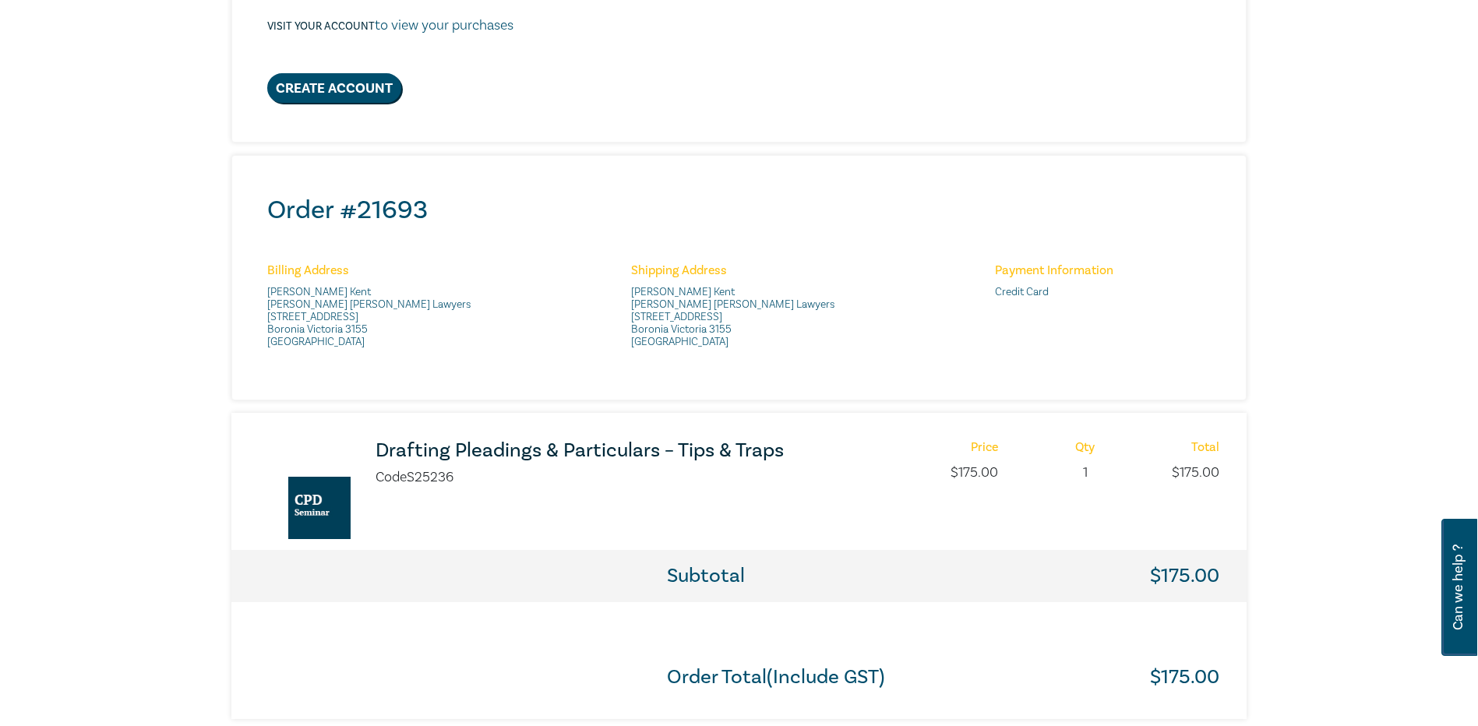
click at [465, 450] on h3 "Drafting Pleadings & Particulars – Tips & Traps" at bounding box center [581, 450] width 413 height 21
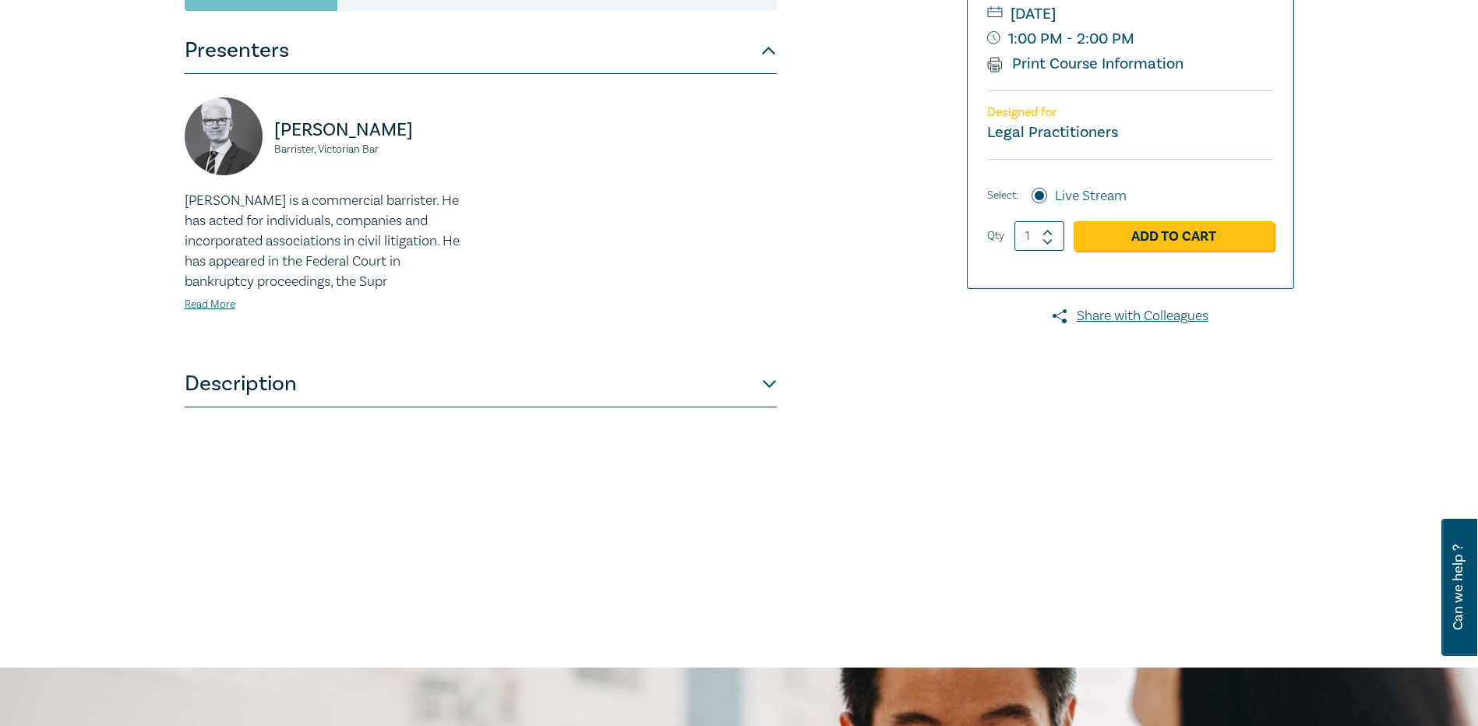
scroll to position [234, 0]
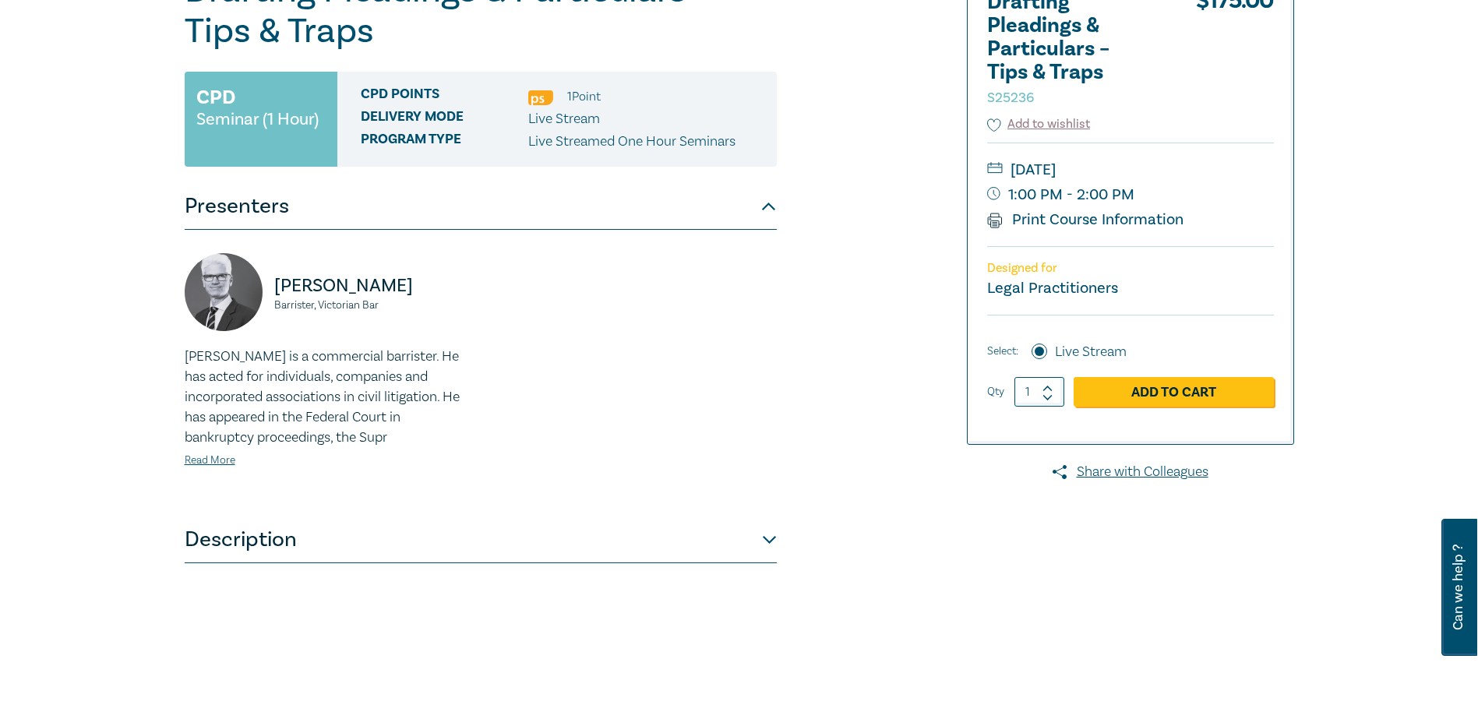
click at [252, 537] on button "Description" at bounding box center [481, 539] width 592 height 47
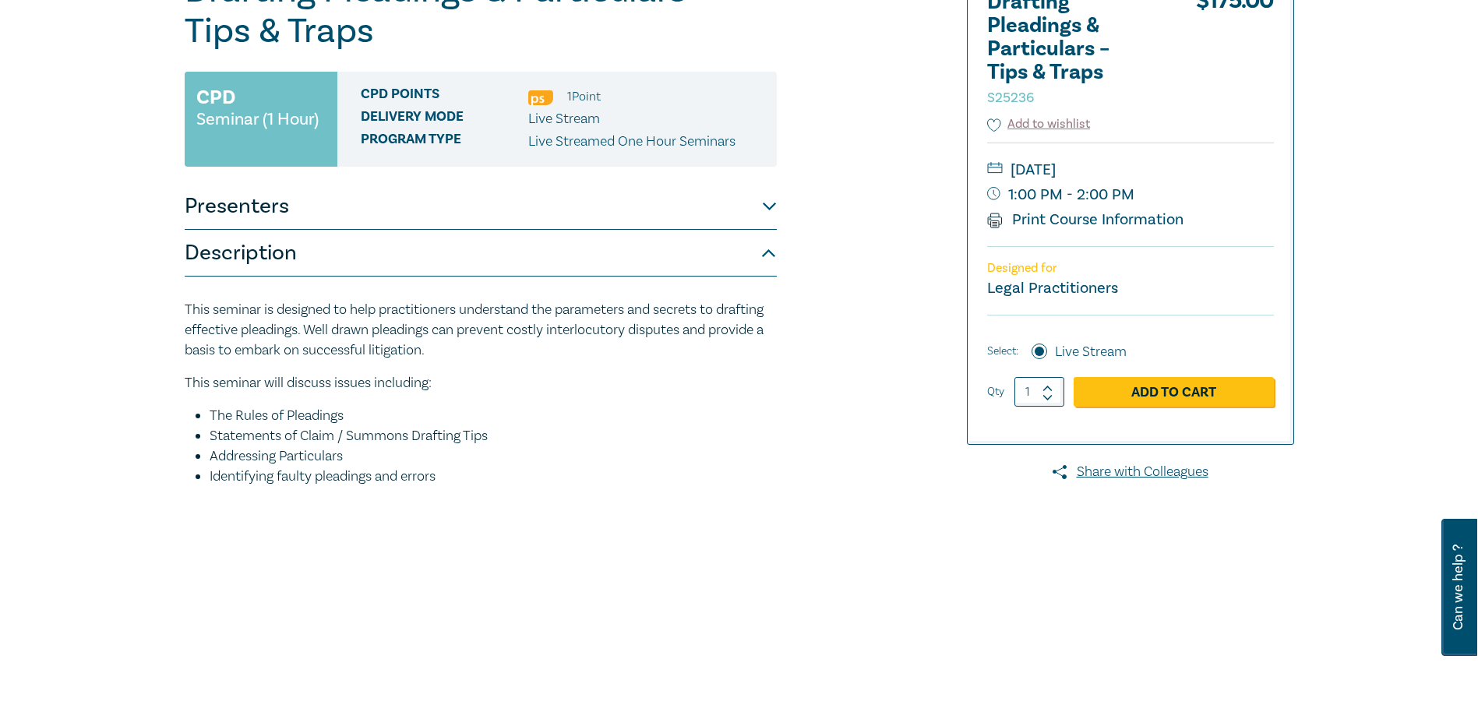
scroll to position [0, 0]
